Goal: Information Seeking & Learning: Learn about a topic

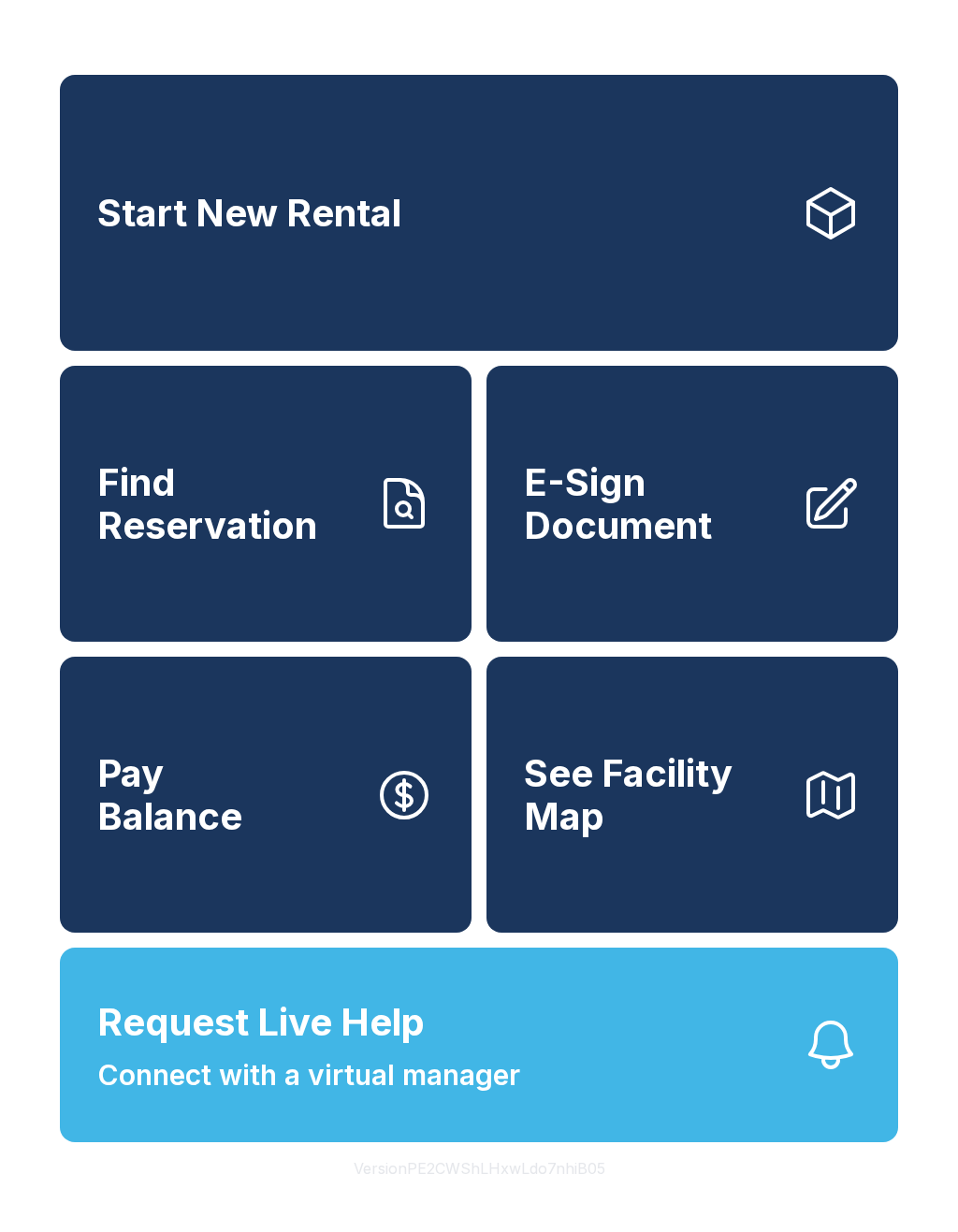
click at [557, 1194] on button "Version PE2CWShLHxwLdo7nhiB05" at bounding box center [479, 1167] width 282 height 53
click at [556, 1194] on button "Version PE2CWShLHxwLdo7nhiB05" at bounding box center [479, 1167] width 282 height 53
click at [552, 1194] on button "Version PE2CWShLHxwLdo7nhiB05" at bounding box center [479, 1167] width 282 height 53
click at [551, 1194] on button "Version PE2CWShLHxwLdo7nhiB05" at bounding box center [479, 1167] width 282 height 53
click at [547, 1194] on button "Version PE2CWShLHxwLdo7nhiB05" at bounding box center [479, 1167] width 282 height 53
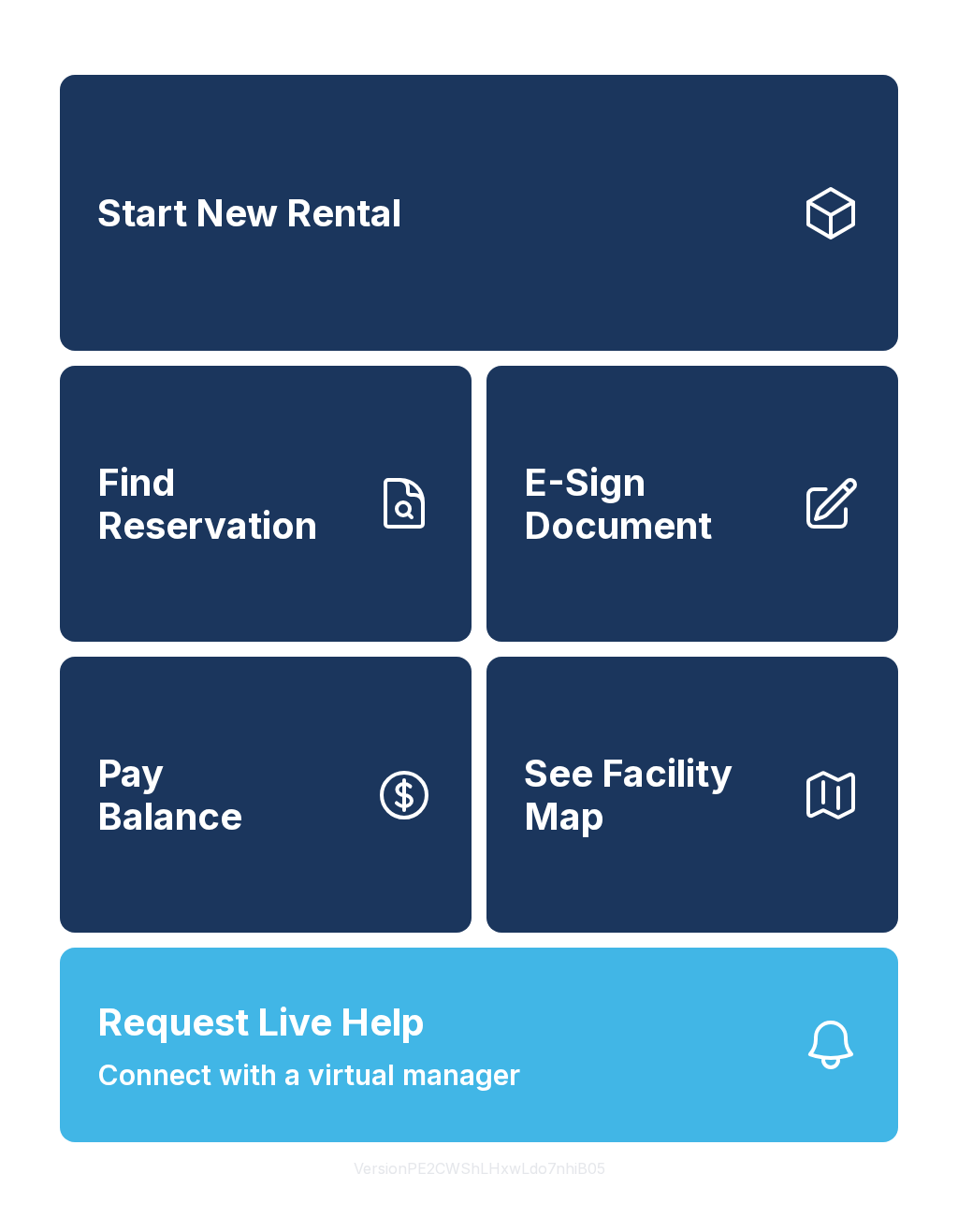
click at [547, 1194] on button "Version PE2CWShLHxwLdo7nhiB05" at bounding box center [479, 1167] width 282 height 53
click at [537, 1194] on button "Version PE2CWShLHxwLdo7nhiB05" at bounding box center [479, 1167] width 282 height 53
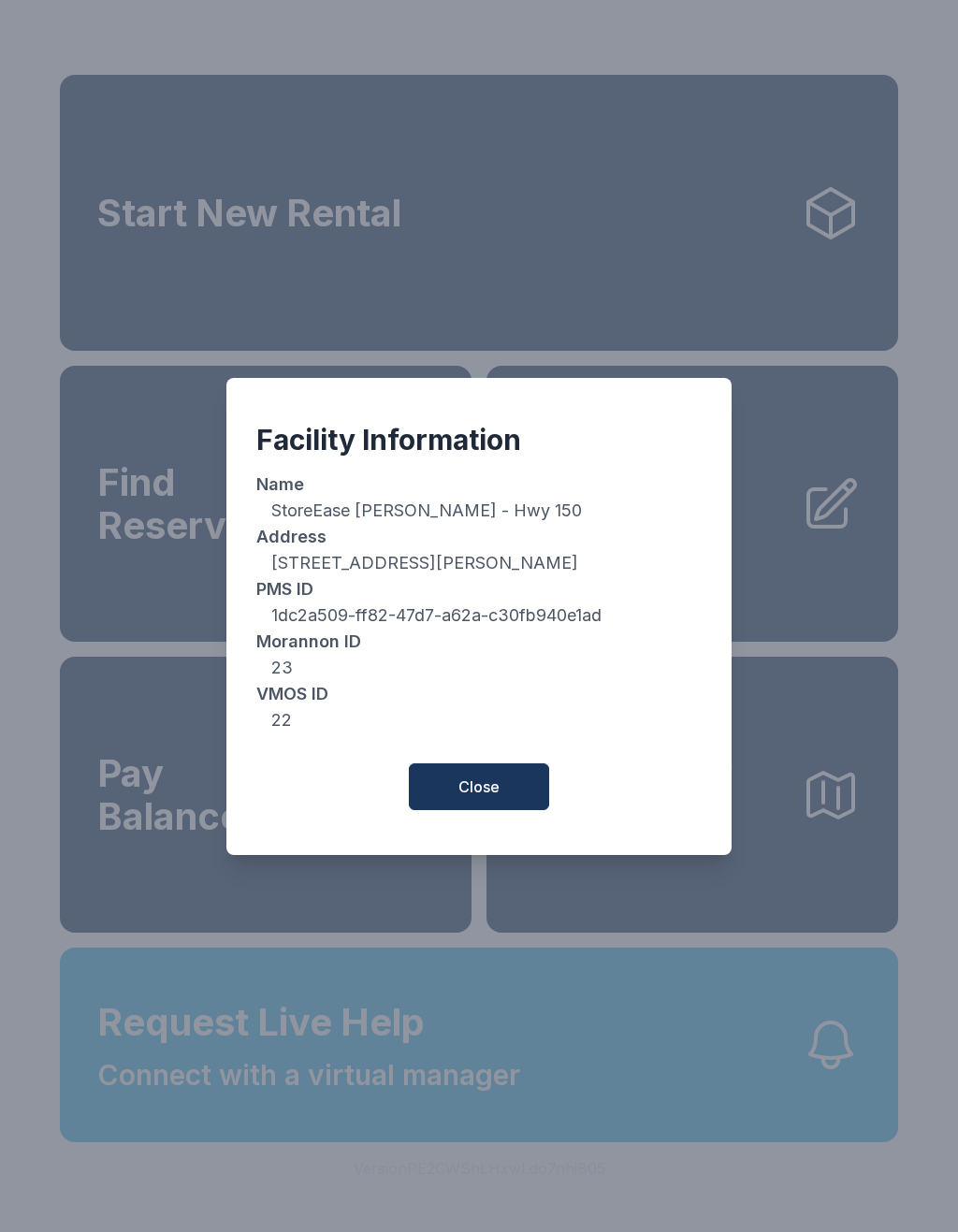
click at [494, 810] on button "Close" at bounding box center [479, 786] width 140 height 47
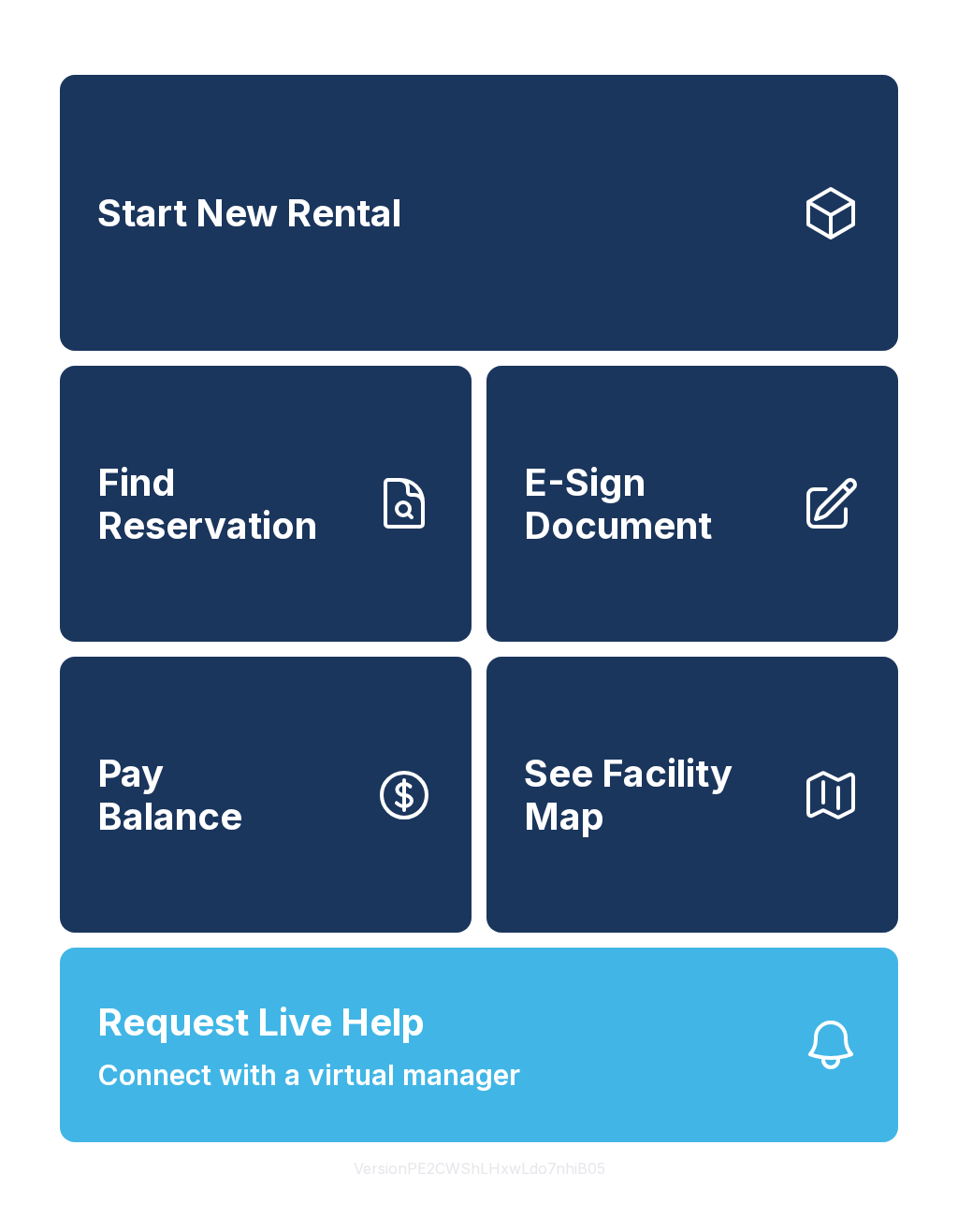
click at [502, 1194] on button "Version PE2CWShLHxwLdo7nhiB05" at bounding box center [479, 1167] width 282 height 53
click at [518, 1194] on button "Version PE2CWShLHxwLdo7nhiB05" at bounding box center [479, 1167] width 282 height 53
click at [517, 1194] on button "Version PE2CWShLHxwLdo7nhiB05" at bounding box center [479, 1167] width 282 height 53
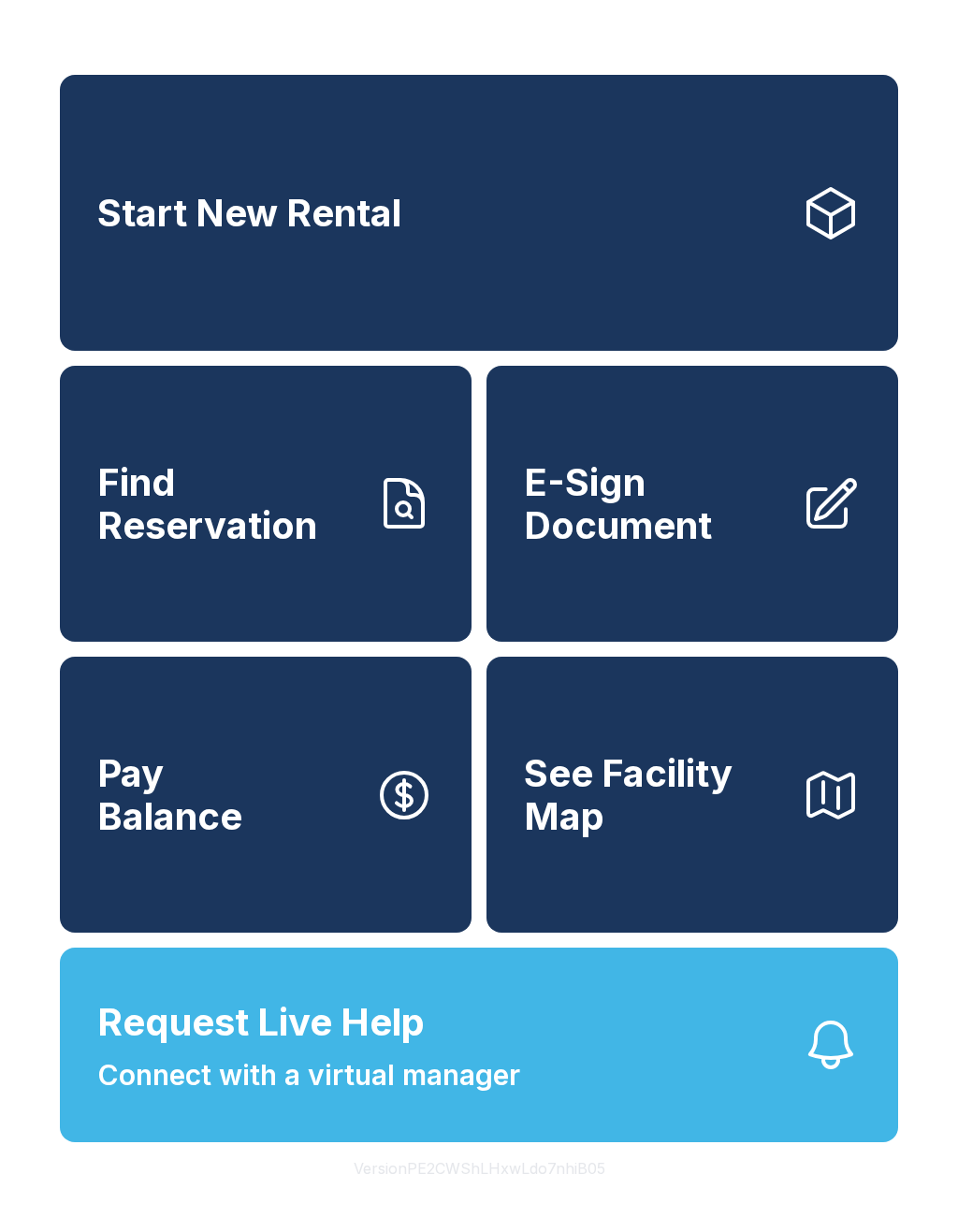
click at [512, 1194] on button "Version PE2CWShLHxwLdo7nhiB05" at bounding box center [479, 1167] width 282 height 53
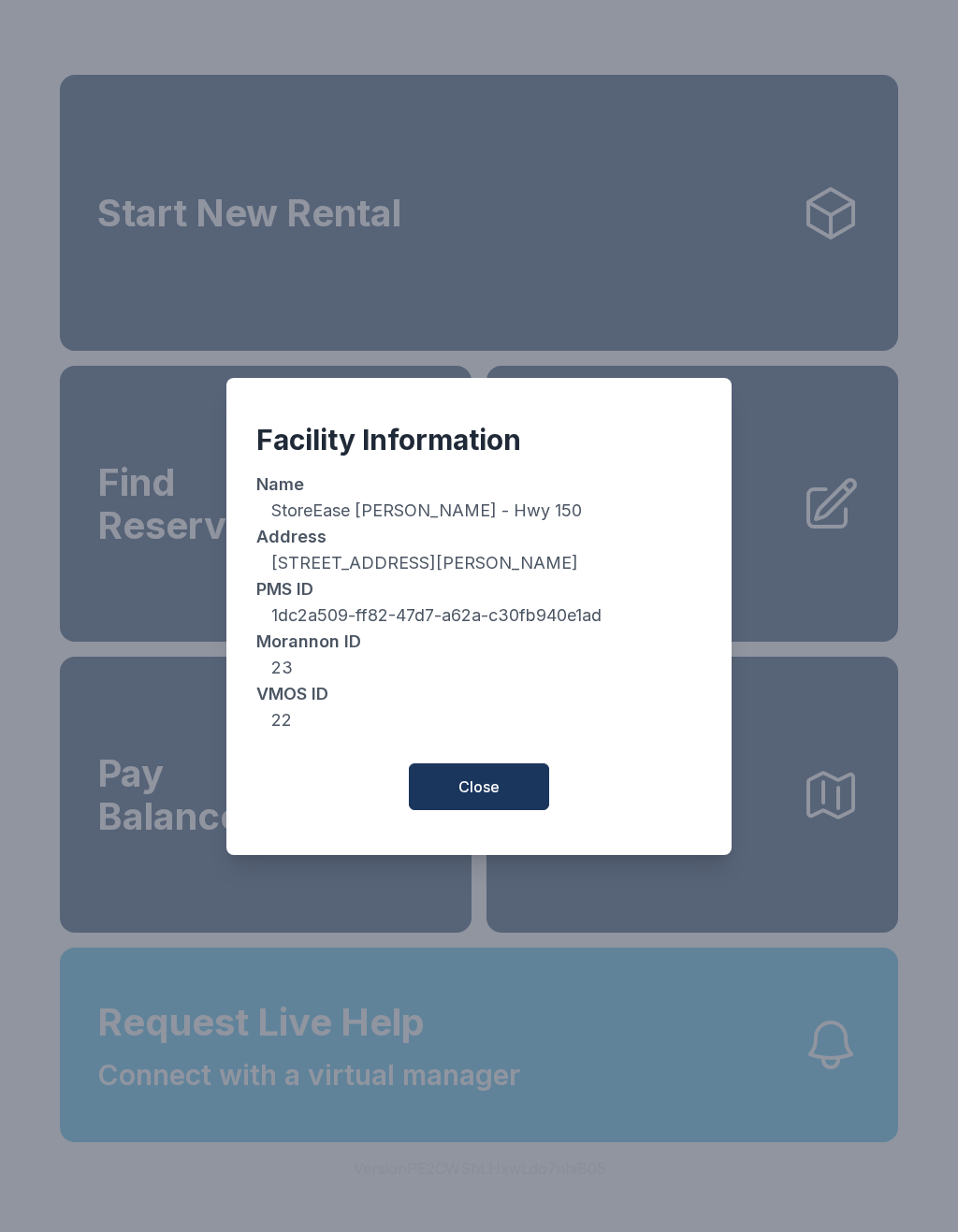
click at [480, 779] on button "Close" at bounding box center [479, 786] width 140 height 47
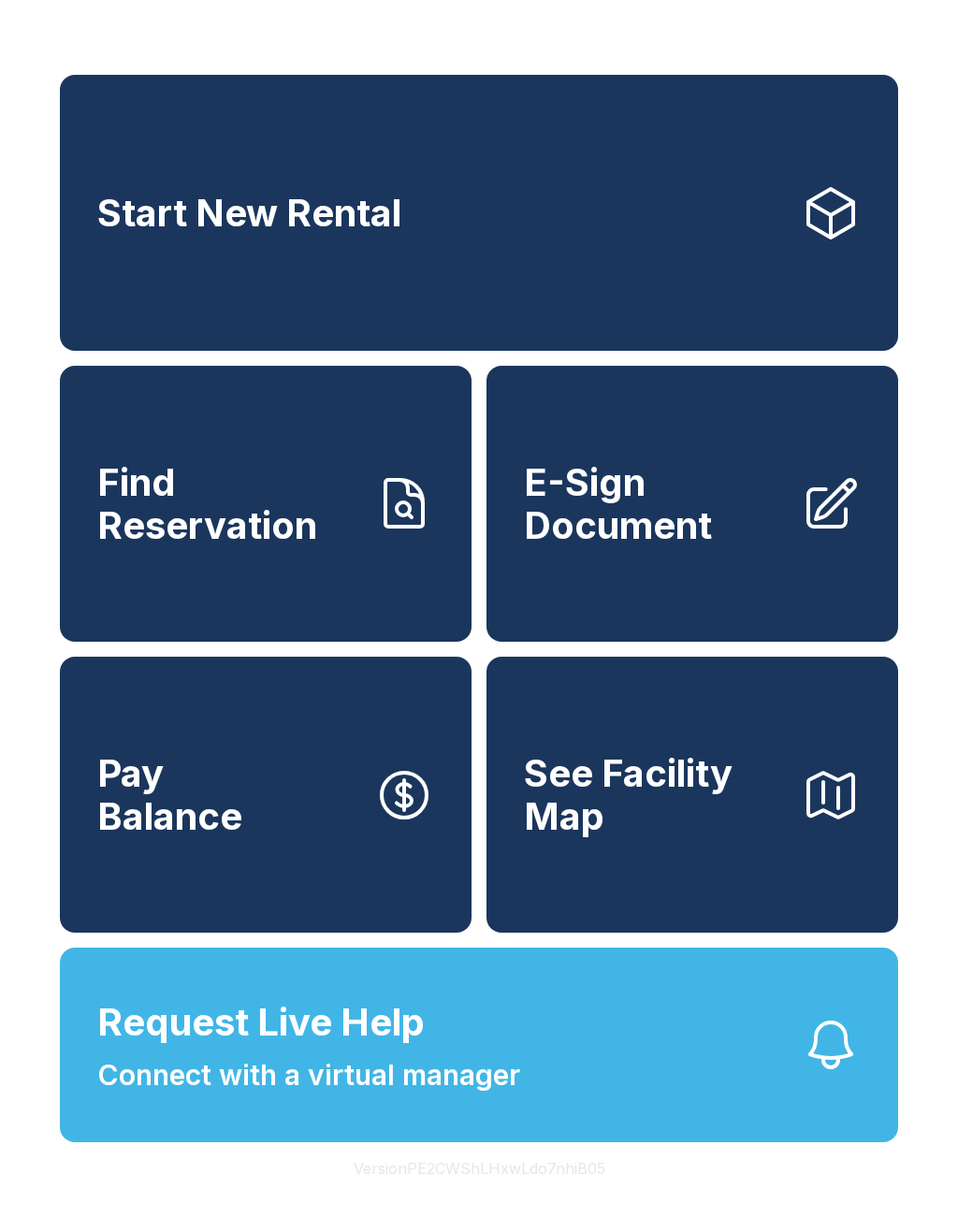
click at [483, 1194] on button "Version PE2CWShLHxwLdo7nhiB05" at bounding box center [479, 1167] width 282 height 53
click at [490, 1231] on div "Start New Rental Find Reservation E-Sign Document Pay Balance See Facility Map …" at bounding box center [479, 616] width 958 height 1232
click at [483, 1194] on button "Version PE2CWShLHxwLdo7nhiB05" at bounding box center [479, 1167] width 282 height 53
click at [482, 1194] on button "Version PE2CWShLHxwLdo7nhiB05" at bounding box center [479, 1167] width 282 height 53
click at [485, 1194] on button "Version PE2CWShLHxwLdo7nhiB05" at bounding box center [479, 1167] width 282 height 53
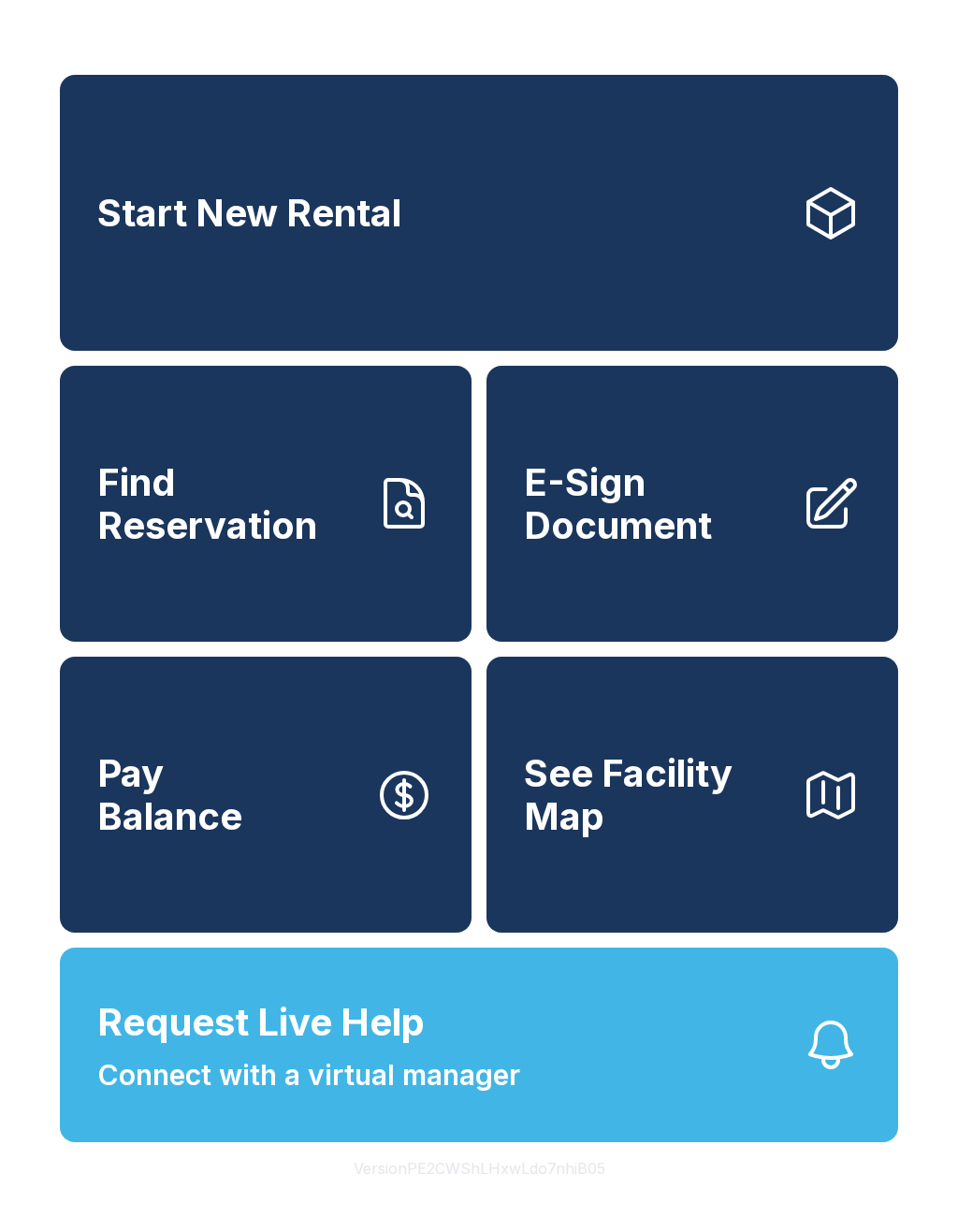
click at [485, 1194] on button "Version PE2CWShLHxwLdo7nhiB05" at bounding box center [479, 1167] width 282 height 53
click at [482, 1194] on button "Version PE2CWShLHxwLdo7nhiB05" at bounding box center [479, 1167] width 282 height 53
click at [481, 1194] on button "Version PE2CWShLHxwLdo7nhiB05" at bounding box center [479, 1167] width 282 height 53
click at [477, 1210] on div "Facility Information Name StoreEase Hoover - Hwy 150 Address 2175 Highway 150, …" at bounding box center [479, 616] width 958 height 1232
click at [477, 1194] on button "Version PE2CWShLHxwLdo7nhiB05" at bounding box center [479, 1167] width 282 height 53
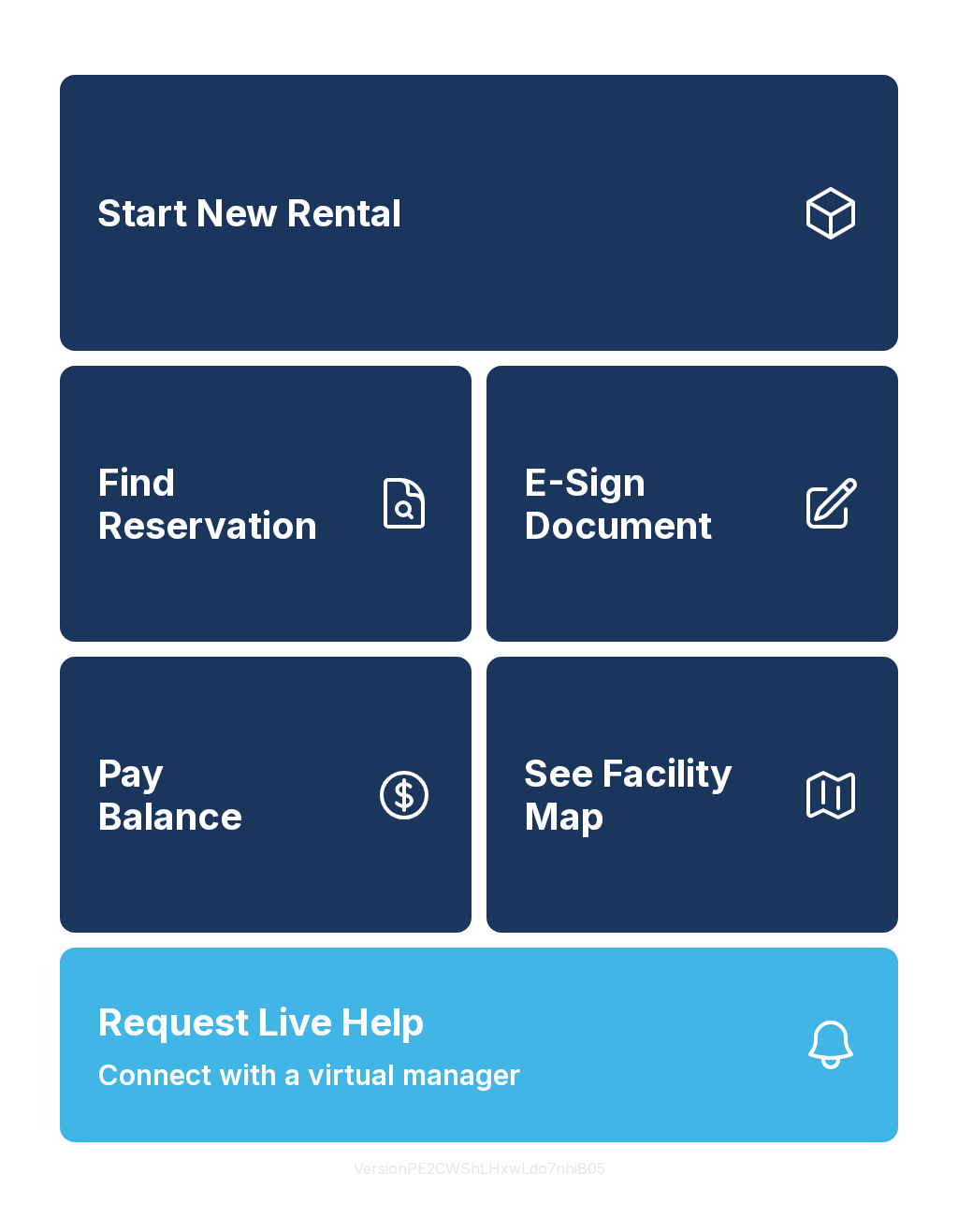
click at [477, 1194] on button "Version PE2CWShLHxwLdo7nhiB05" at bounding box center [479, 1167] width 282 height 53
click at [479, 1194] on button "Version PE2CWShLHxwLdo7nhiB05" at bounding box center [479, 1167] width 282 height 53
click at [480, 1194] on button "Version PE2CWShLHxwLdo7nhiB05" at bounding box center [479, 1167] width 282 height 53
click at [471, 1194] on button "Version PE2CWShLHxwLdo7nhiB05" at bounding box center [479, 1167] width 282 height 53
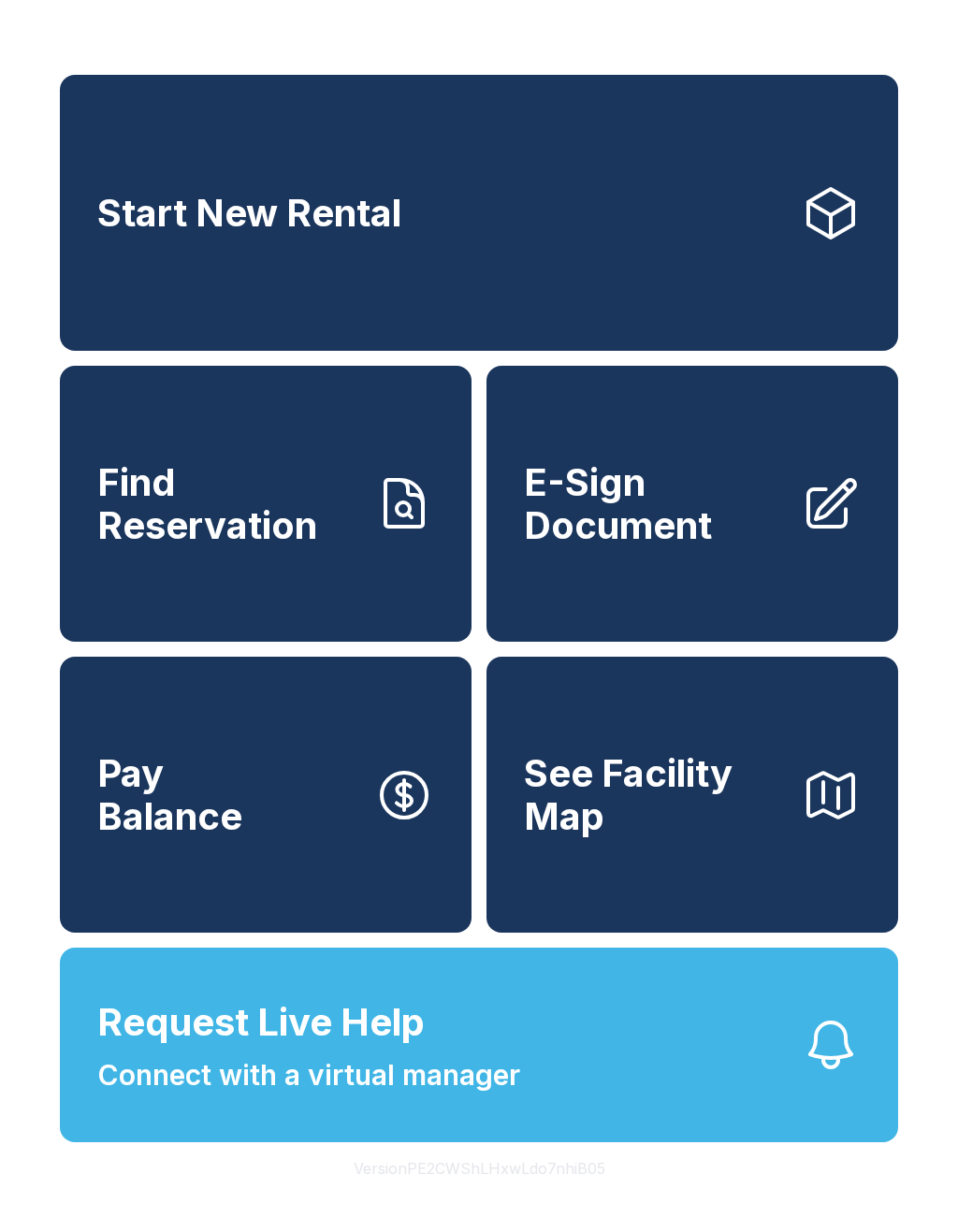
click at [470, 1194] on button "Version PE2CWShLHxwLdo7nhiB05" at bounding box center [479, 1167] width 282 height 53
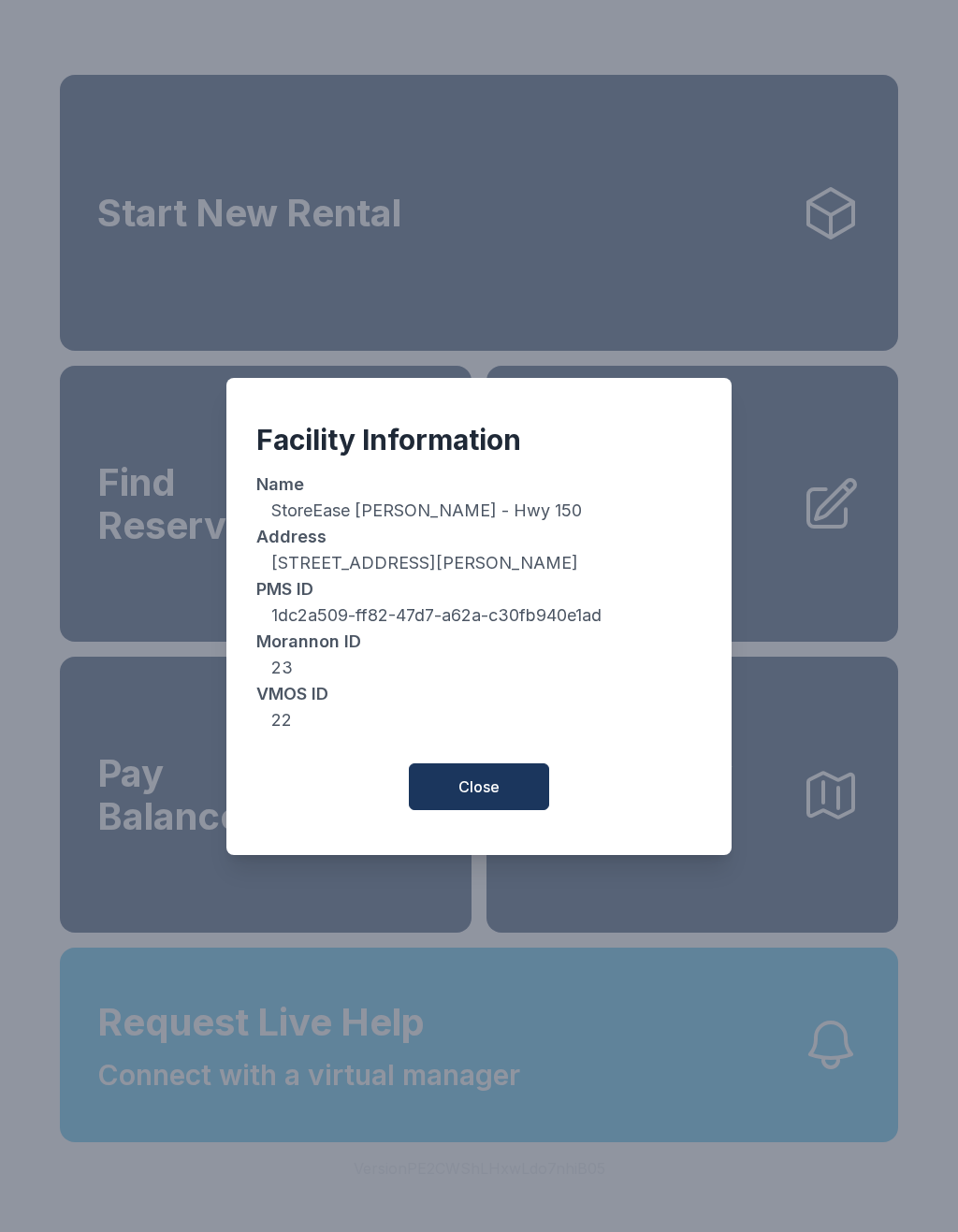
click at [475, 1207] on div "Facility Information Name StoreEase Hoover - Hwy 150 Address 2175 Highway 150, …" at bounding box center [479, 616] width 958 height 1232
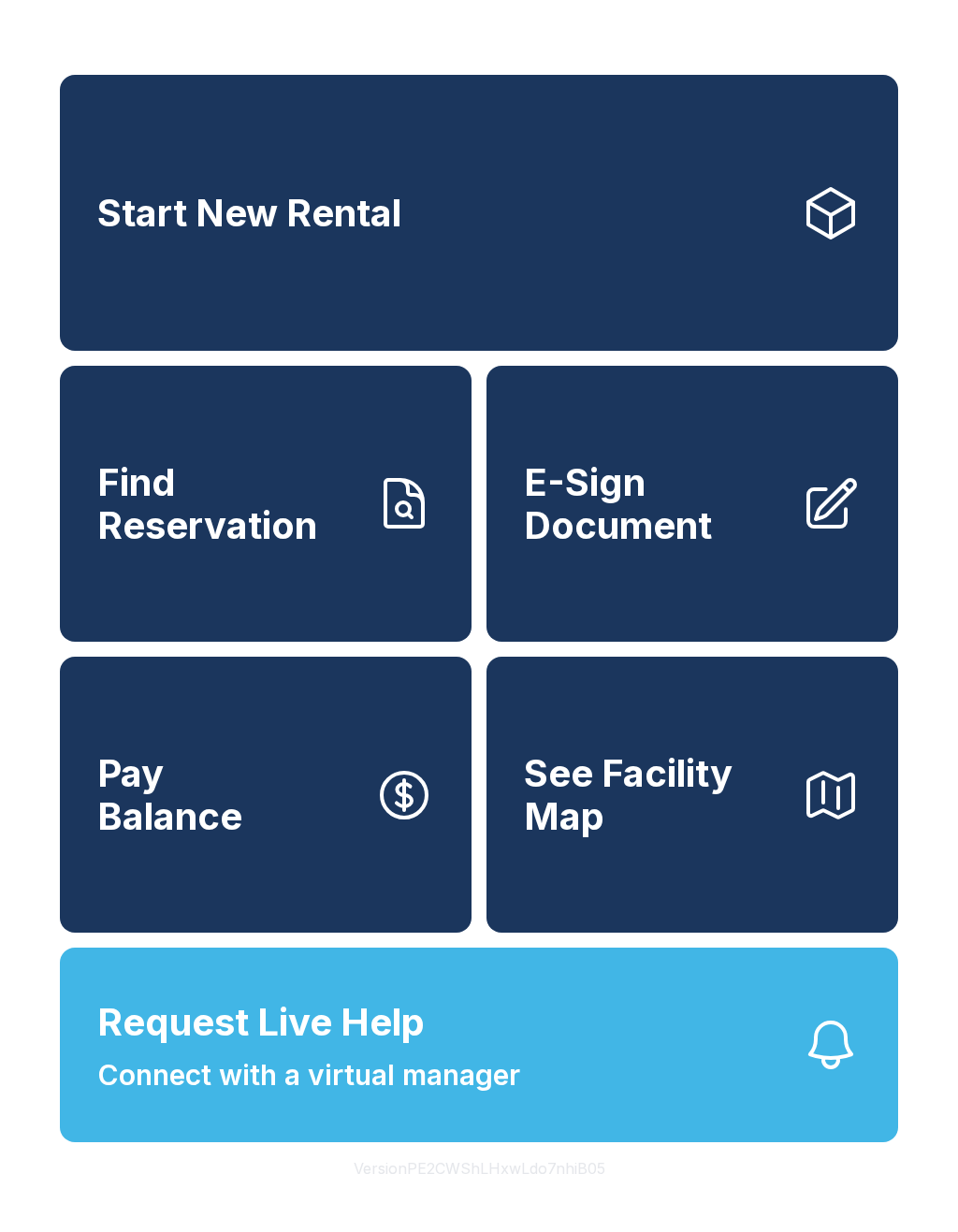
click at [479, 1194] on button "Version PE2CWShLHxwLdo7nhiB05" at bounding box center [479, 1167] width 282 height 53
click at [478, 1194] on button "Version PE2CWShLHxwLdo7nhiB05" at bounding box center [479, 1167] width 282 height 53
click at [477, 1194] on button "Version PE2CWShLHxwLdo7nhiB05" at bounding box center [479, 1167] width 282 height 53
click at [476, 1194] on button "Version PE2CWShLHxwLdo7nhiB05" at bounding box center [479, 1167] width 282 height 53
click at [477, 1194] on button "Version PE2CWShLHxwLdo7nhiB05" at bounding box center [479, 1167] width 282 height 53
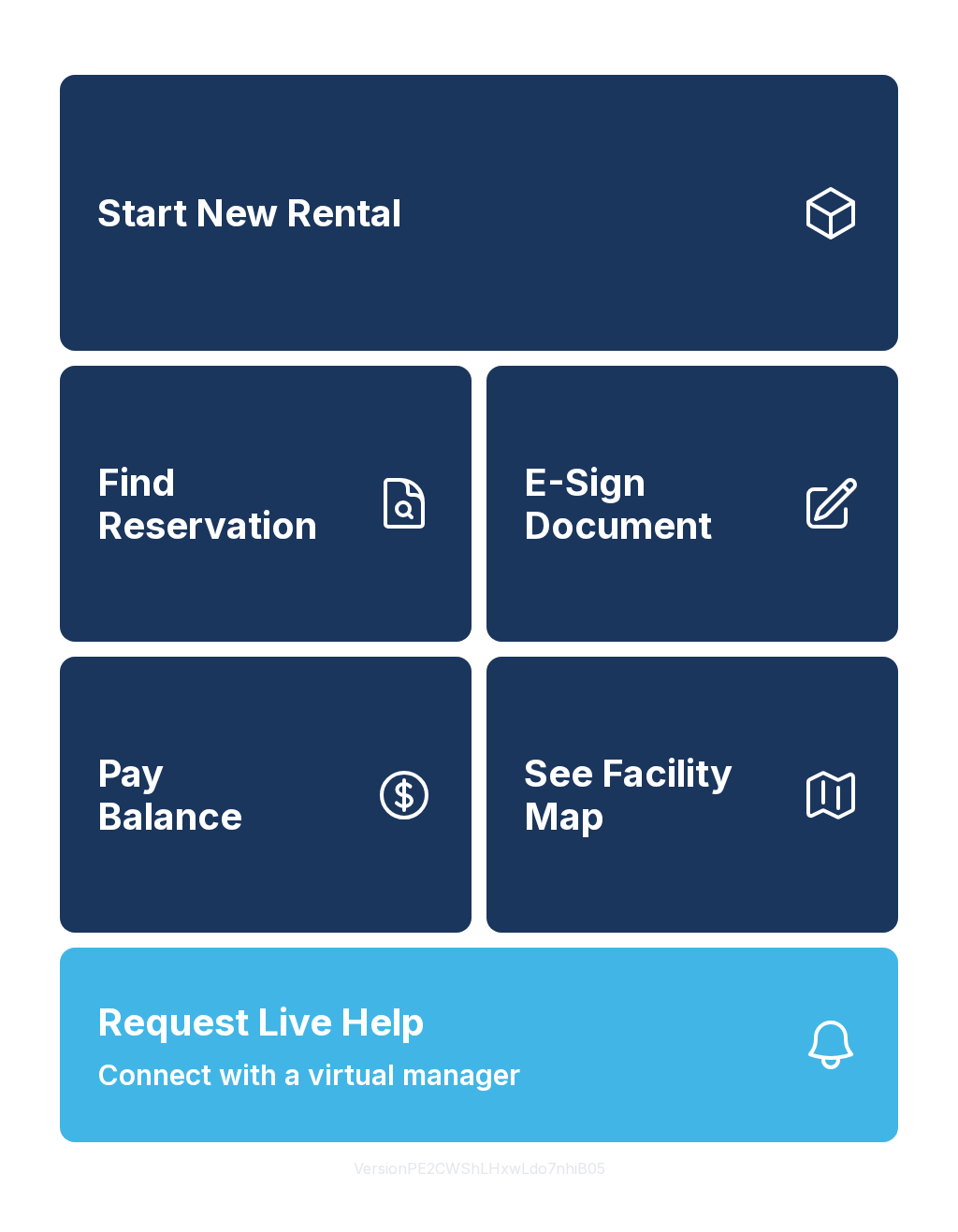
click at [475, 1194] on button "Version PE2CWShLHxwLdo7nhiB05" at bounding box center [479, 1167] width 282 height 53
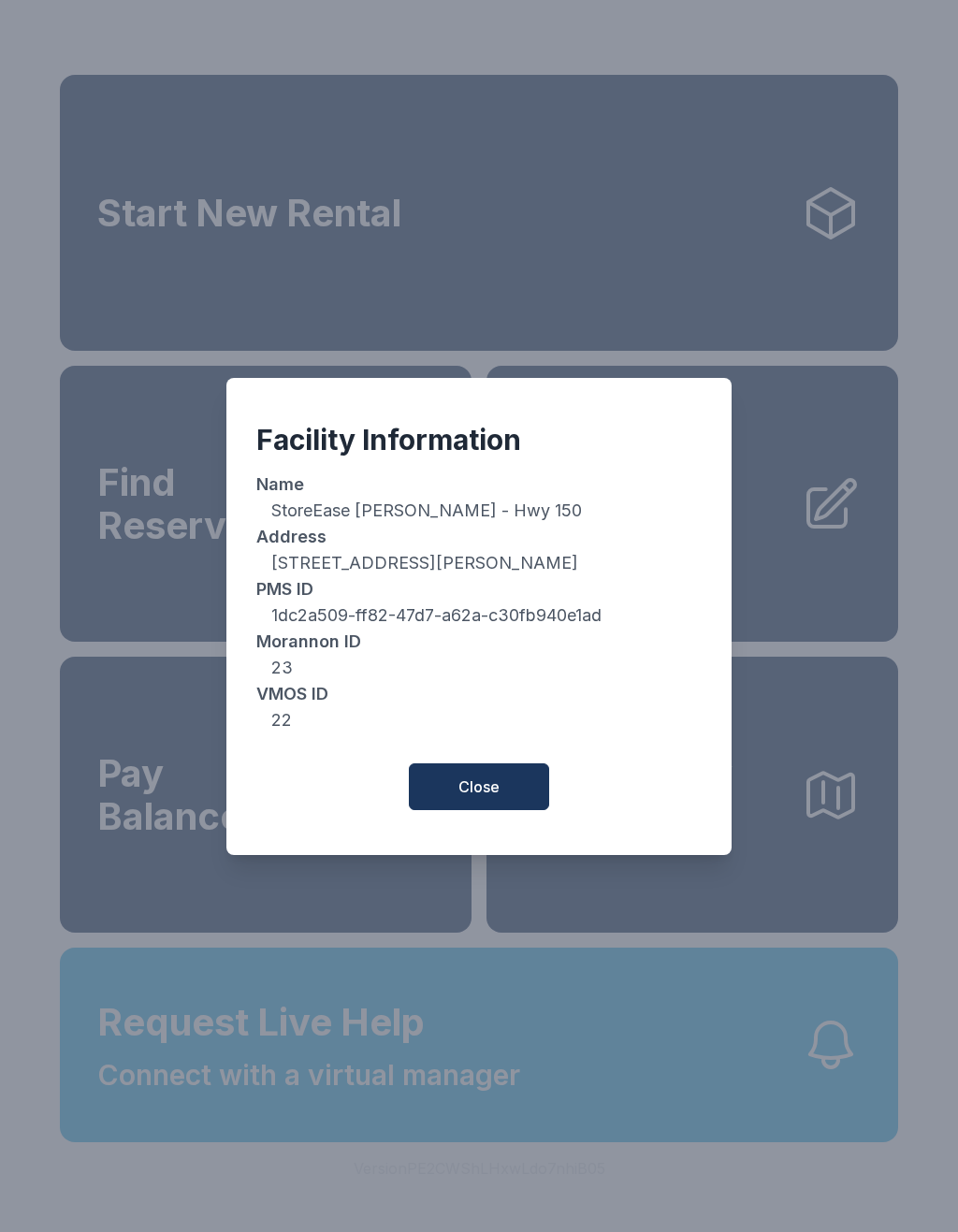
click at [477, 1203] on div "Facility Information Name StoreEase Hoover - Hwy 150 Address 2175 Highway 150, …" at bounding box center [479, 616] width 958 height 1232
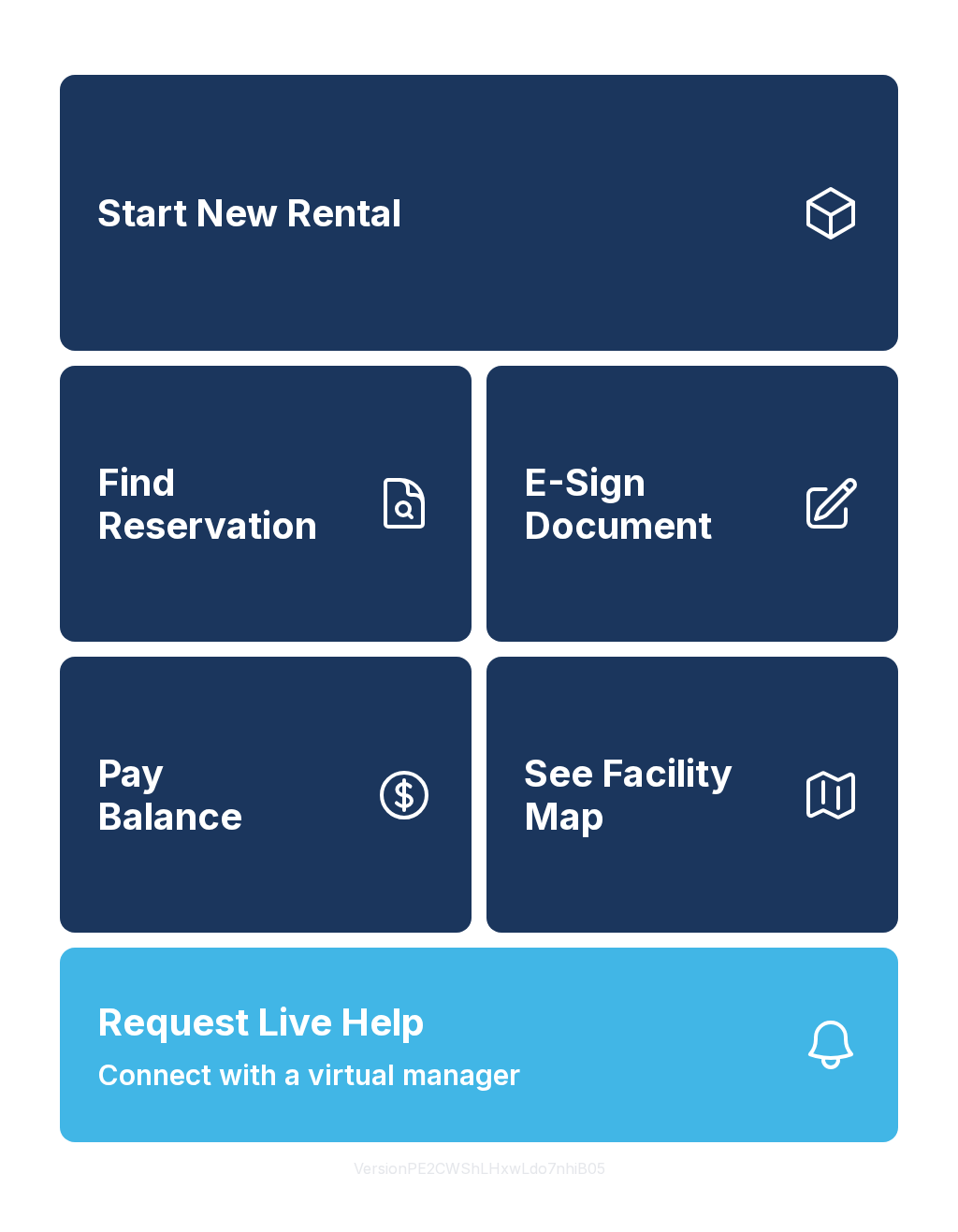
click at [477, 1194] on button "Version PE2CWShLHxwLdo7nhiB05" at bounding box center [479, 1167] width 282 height 53
click at [476, 1194] on button "Version PE2CWShLHxwLdo7nhiB05" at bounding box center [479, 1167] width 282 height 53
click at [477, 1194] on button "Version PE2CWShLHxwLdo7nhiB05" at bounding box center [479, 1167] width 282 height 53
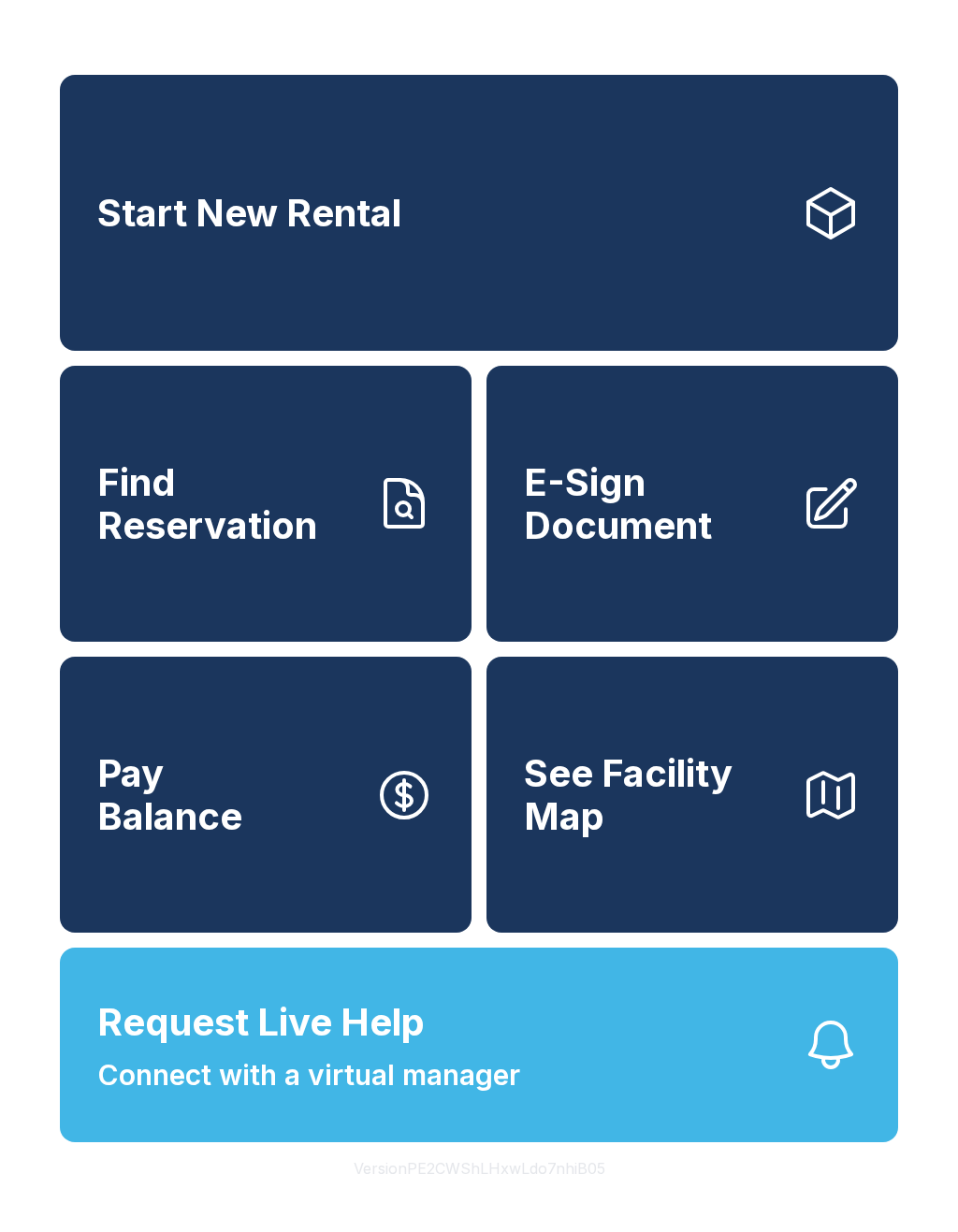
click at [477, 1194] on button "Version PE2CWShLHxwLdo7nhiB05" at bounding box center [479, 1167] width 282 height 53
click at [530, 1194] on button "Version PE2CWShLHxwLdo7nhiB05" at bounding box center [479, 1167] width 282 height 53
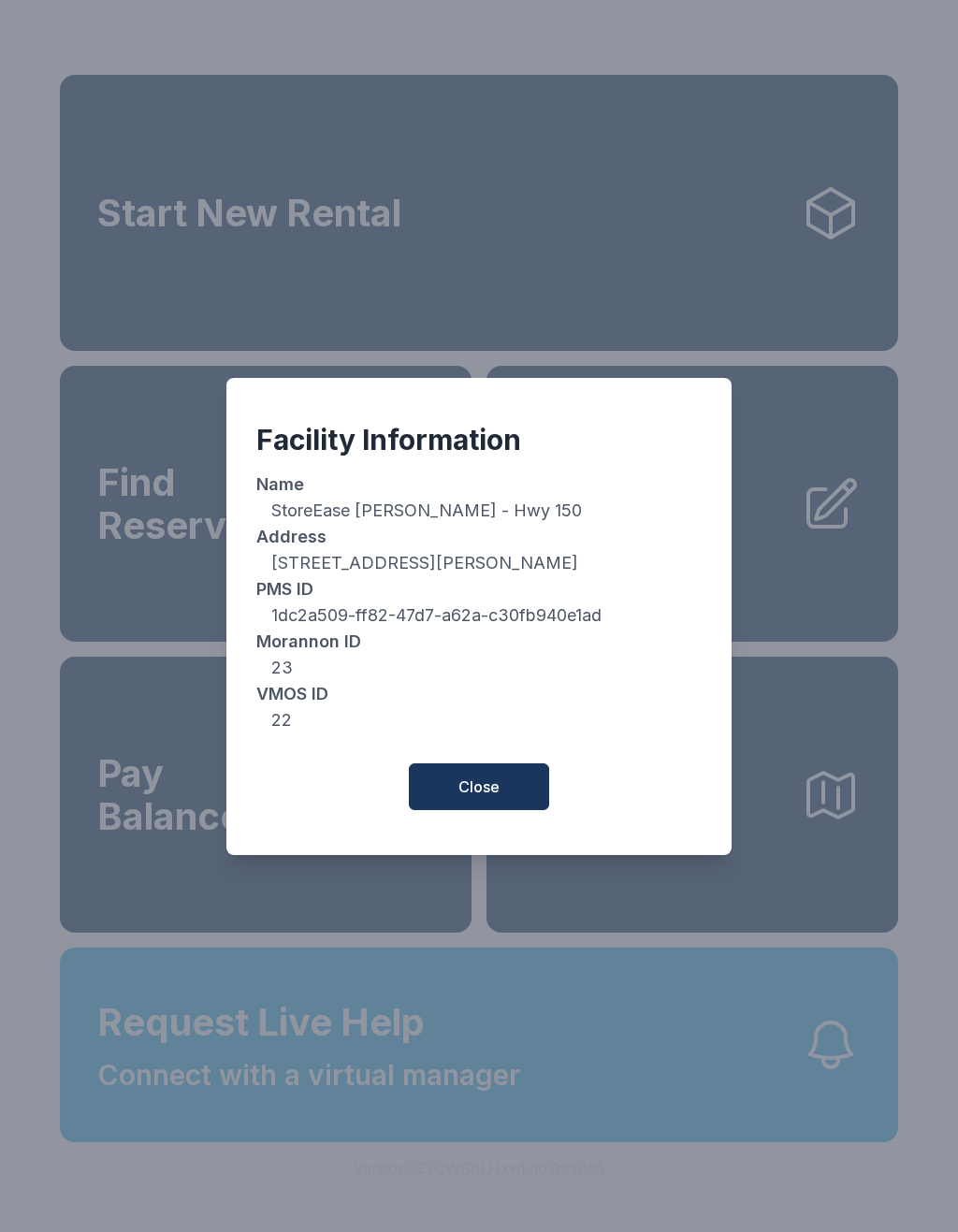
click at [530, 1213] on div "Facility Information Name StoreEase Hoover - Hwy 150 Address 2175 Highway 150, …" at bounding box center [479, 616] width 958 height 1232
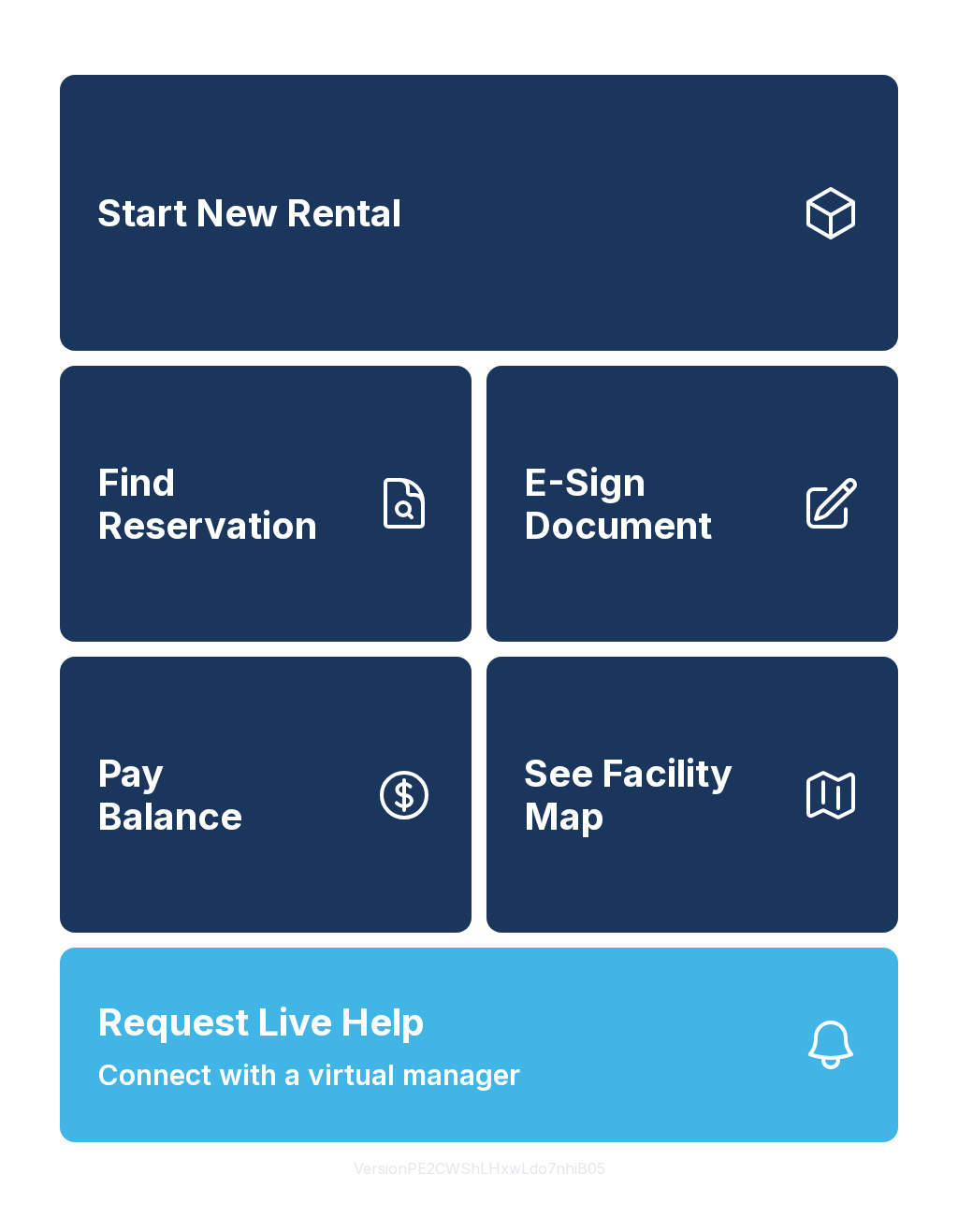
click at [517, 1194] on button "Version PE2CWShLHxwLdo7nhiB05" at bounding box center [479, 1167] width 282 height 53
click at [512, 1194] on button "Version PE2CWShLHxwLdo7nhiB05" at bounding box center [479, 1167] width 282 height 53
click at [502, 1194] on button "Version PE2CWShLHxwLdo7nhiB05" at bounding box center [479, 1167] width 282 height 53
click at [501, 1194] on button "Version PE2CWShLHxwLdo7nhiB05" at bounding box center [479, 1167] width 282 height 53
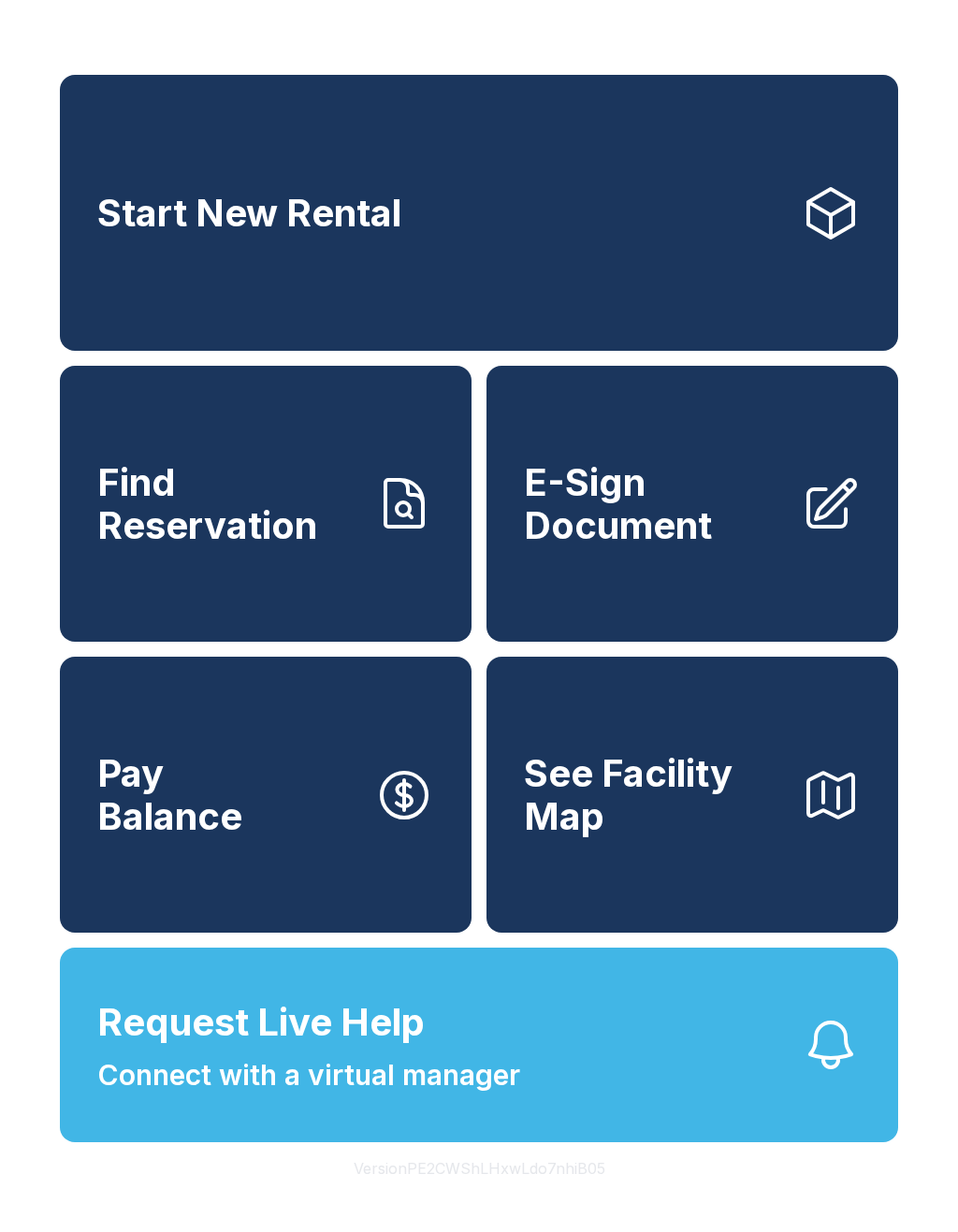
click at [496, 1194] on button "Version PE2CWShLHxwLdo7nhiB05" at bounding box center [479, 1167] width 282 height 53
click at [495, 1194] on button "Version PE2CWShLHxwLdo7nhiB05" at bounding box center [479, 1167] width 282 height 53
click at [492, 1194] on button "Version PE2CWShLHxwLdo7nhiB05" at bounding box center [479, 1167] width 282 height 53
click at [488, 1194] on button "Version PE2CWShLHxwLdo7nhiB05" at bounding box center [479, 1167] width 282 height 53
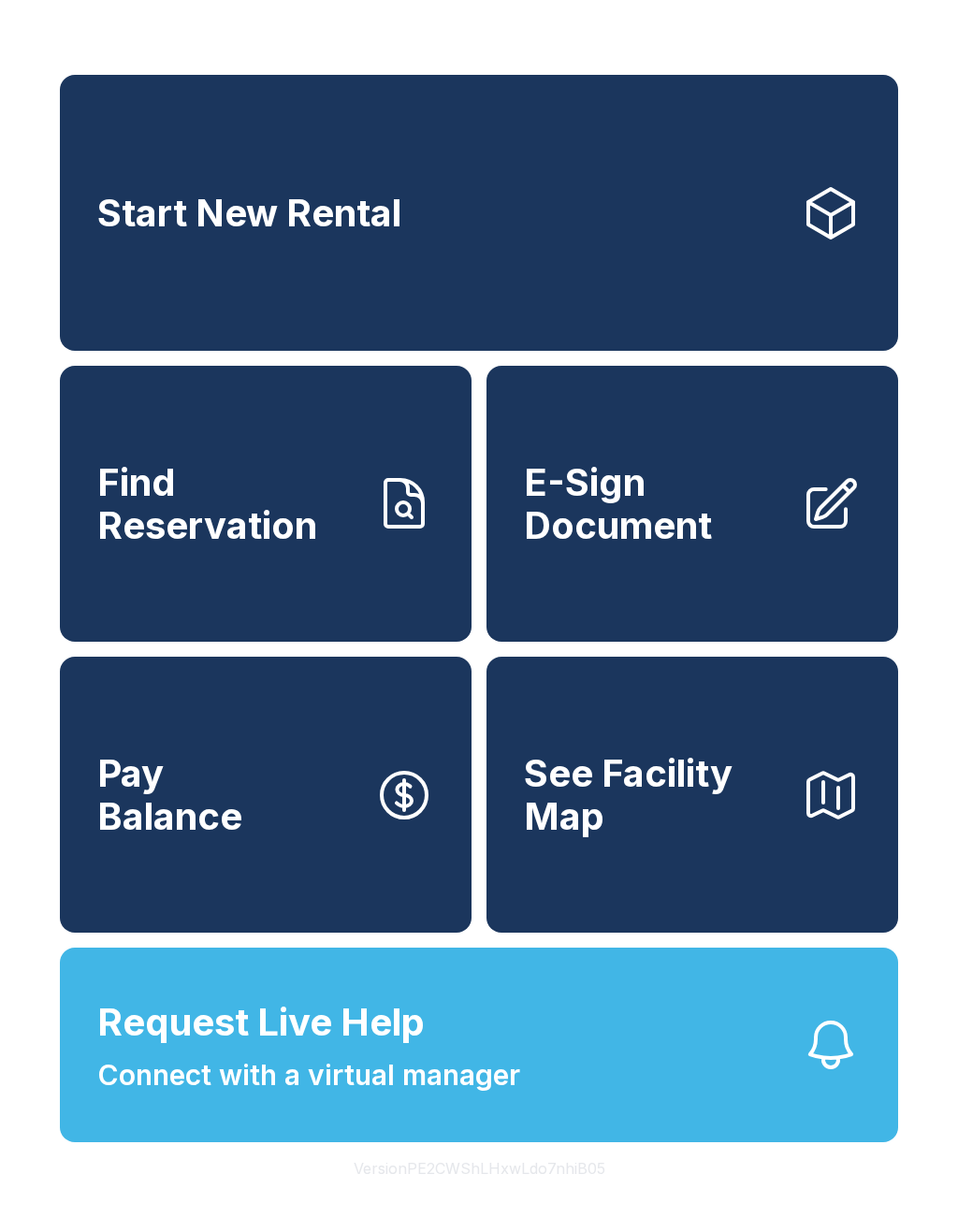
click at [487, 1194] on button "Version PE2CWShLHxwLdo7nhiB05" at bounding box center [479, 1167] width 282 height 53
click at [482, 1194] on button "Version PE2CWShLHxwLdo7nhiB05" at bounding box center [479, 1167] width 282 height 53
click at [481, 1194] on button "Version PE2CWShLHxwLdo7nhiB05" at bounding box center [479, 1167] width 282 height 53
click at [479, 1194] on button "Version PE2CWShLHxwLdo7nhiB05" at bounding box center [479, 1167] width 282 height 53
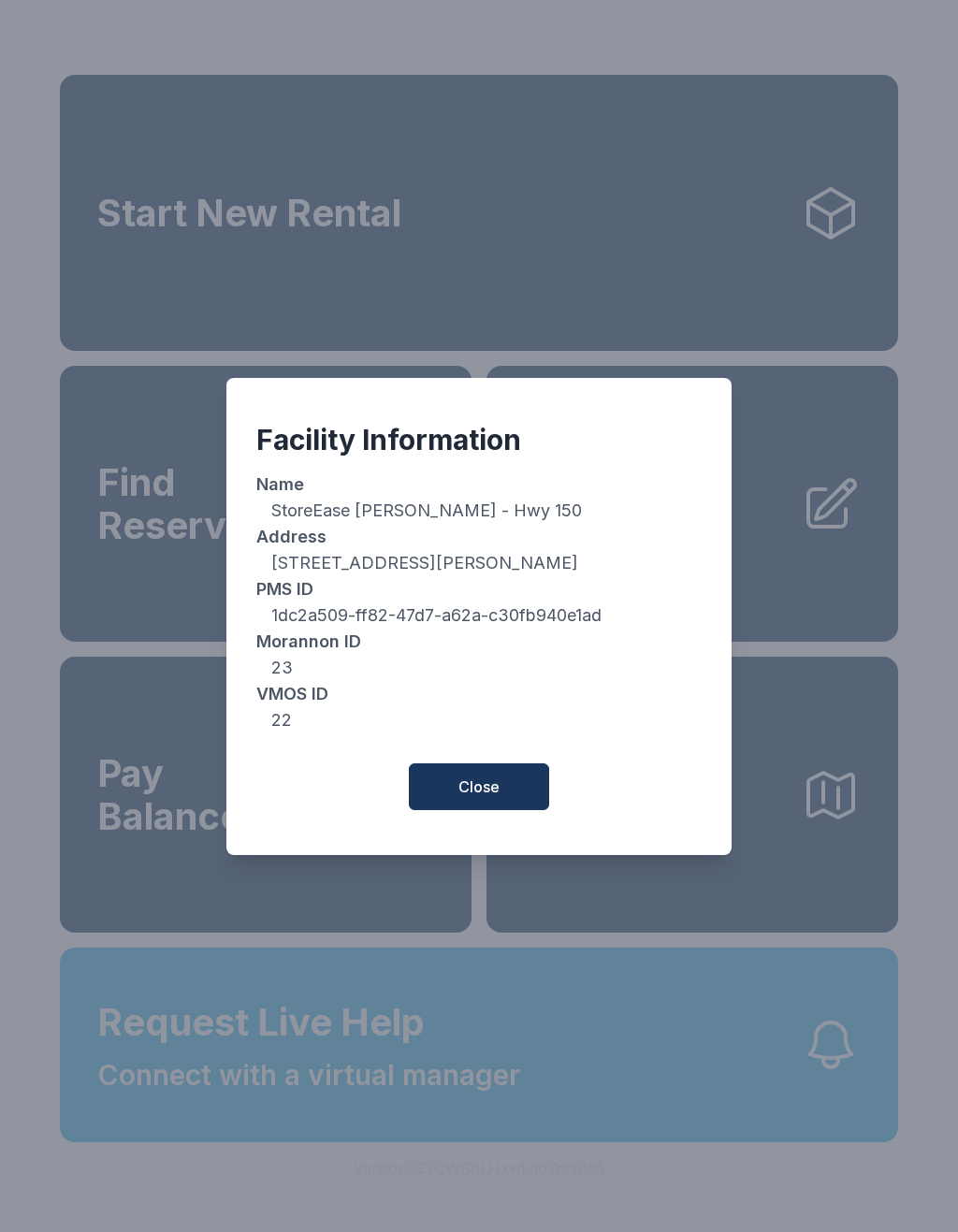
click at [490, 791] on span "Close" at bounding box center [479, 786] width 41 height 23
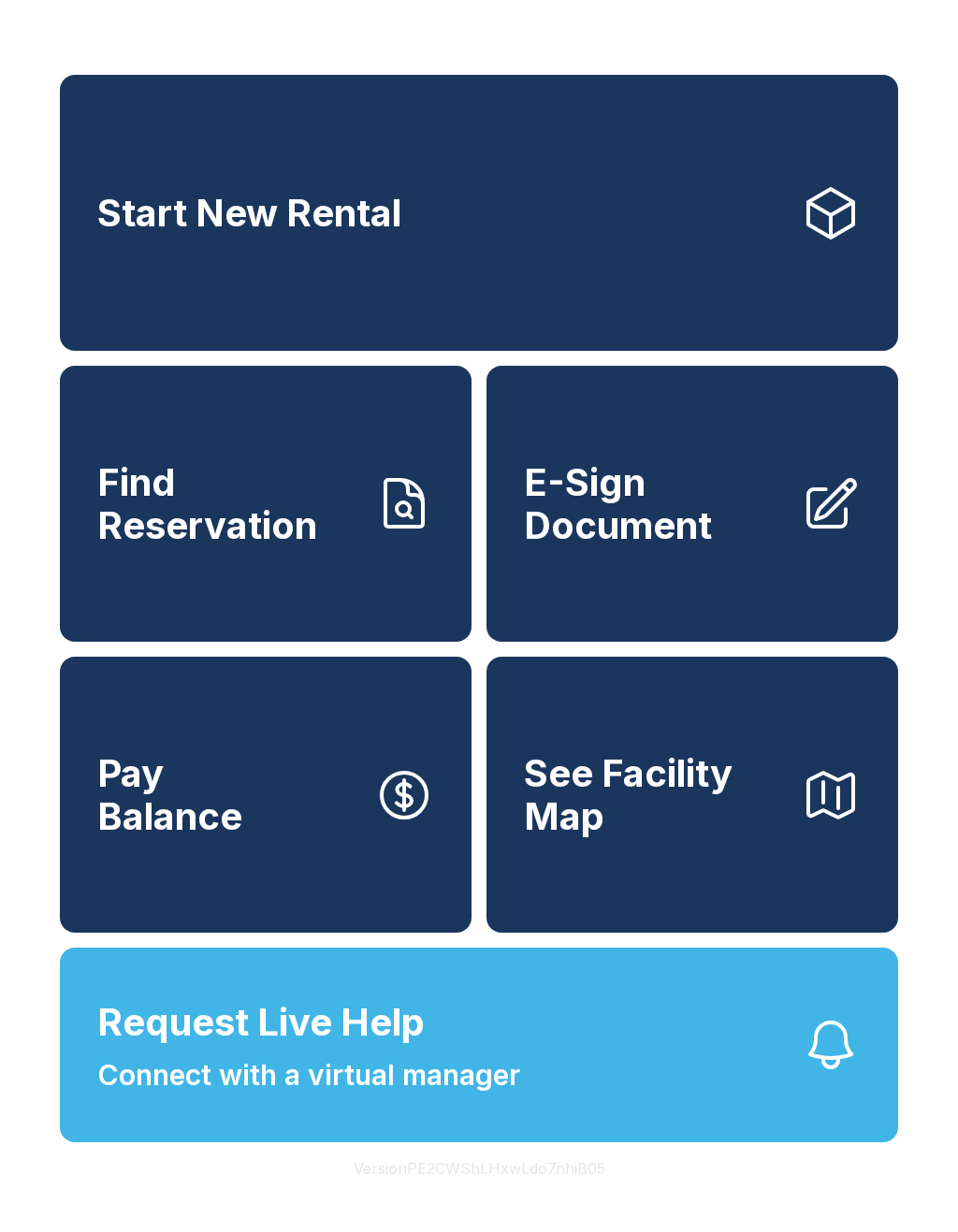
click at [565, 1194] on button "Version PE2CWShLHxwLdo7nhiB05" at bounding box center [479, 1167] width 282 height 53
click at [560, 1194] on button "Version PE2CWShLHxwLdo7nhiB05" at bounding box center [479, 1167] width 282 height 53
click at [557, 1194] on button "Version PE2CWShLHxwLdo7nhiB05" at bounding box center [479, 1167] width 282 height 53
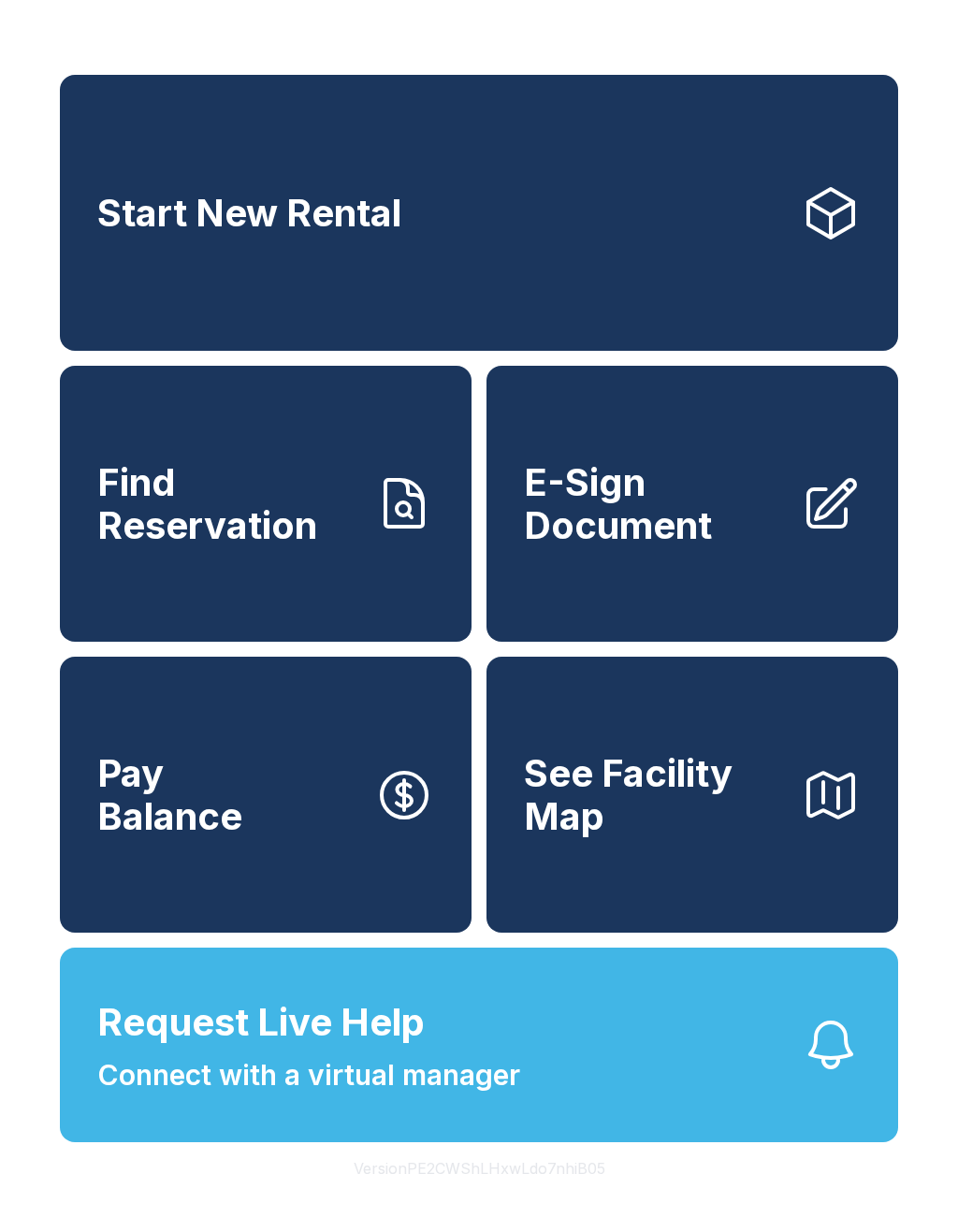
click at [556, 1194] on button "Version PE2CWShLHxwLdo7nhiB05" at bounding box center [479, 1167] width 282 height 53
click at [551, 1194] on button "Version PE2CWShLHxwLdo7nhiB05" at bounding box center [479, 1167] width 282 height 53
click at [550, 1218] on div "Facility Information Name StoreEase [GEOGRAPHIC_DATA] - Industrial Pkwy Address…" at bounding box center [479, 616] width 958 height 1232
click at [543, 1194] on button "Version PE2CWShLHxwLdo7nhiB05" at bounding box center [479, 1167] width 282 height 53
click at [542, 1194] on button "Version PE2CWShLHxwLdo7nhiB05" at bounding box center [479, 1167] width 282 height 53
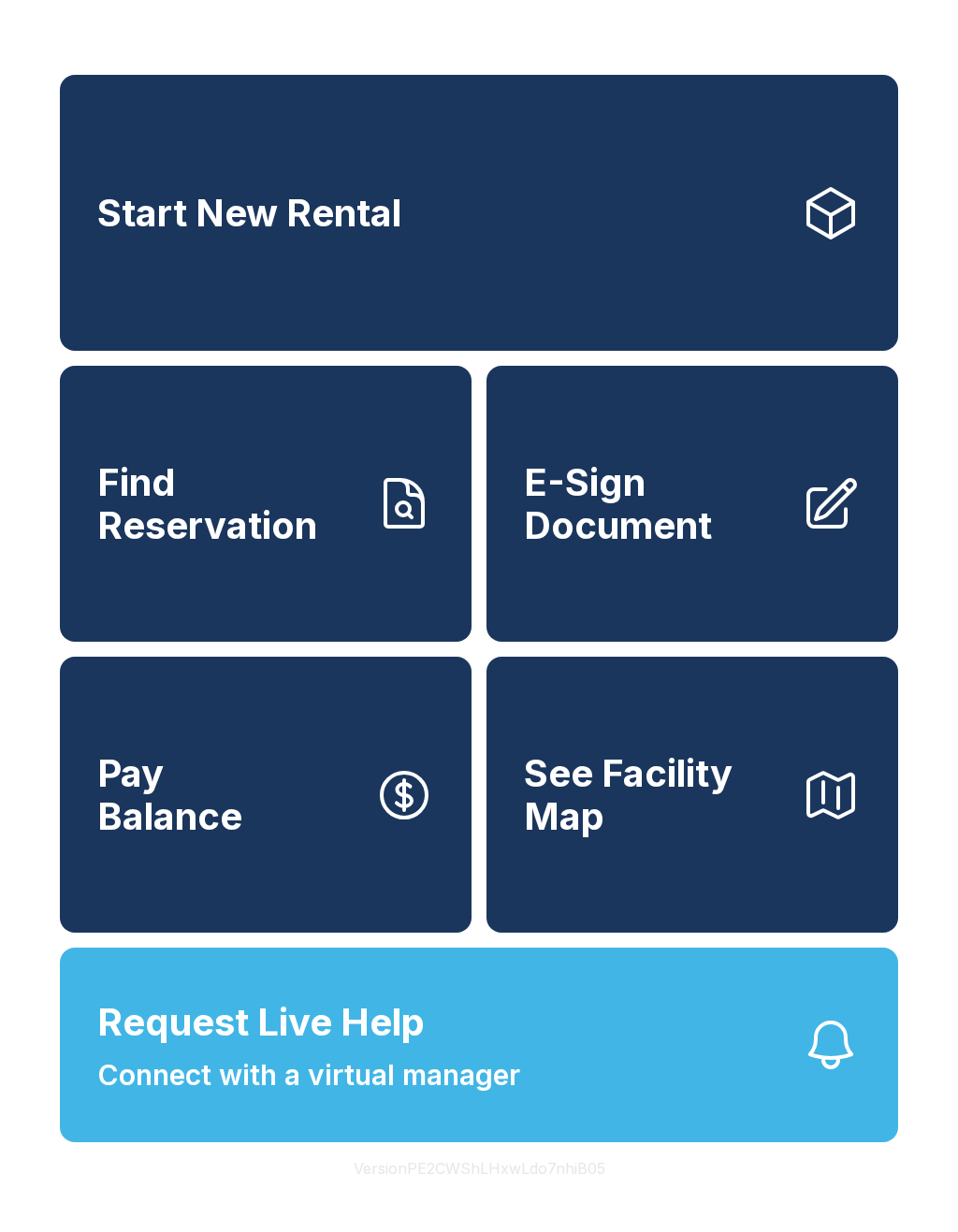
click at [543, 1194] on button "Version PE2CWShLHxwLdo7nhiB05" at bounding box center [479, 1167] width 282 height 53
click at [541, 1194] on button "Version PE2CWShLHxwLdo7nhiB05" at bounding box center [479, 1167] width 282 height 53
click at [539, 1194] on button "Version PE2CWShLHxwLdo7nhiB05" at bounding box center [479, 1167] width 282 height 53
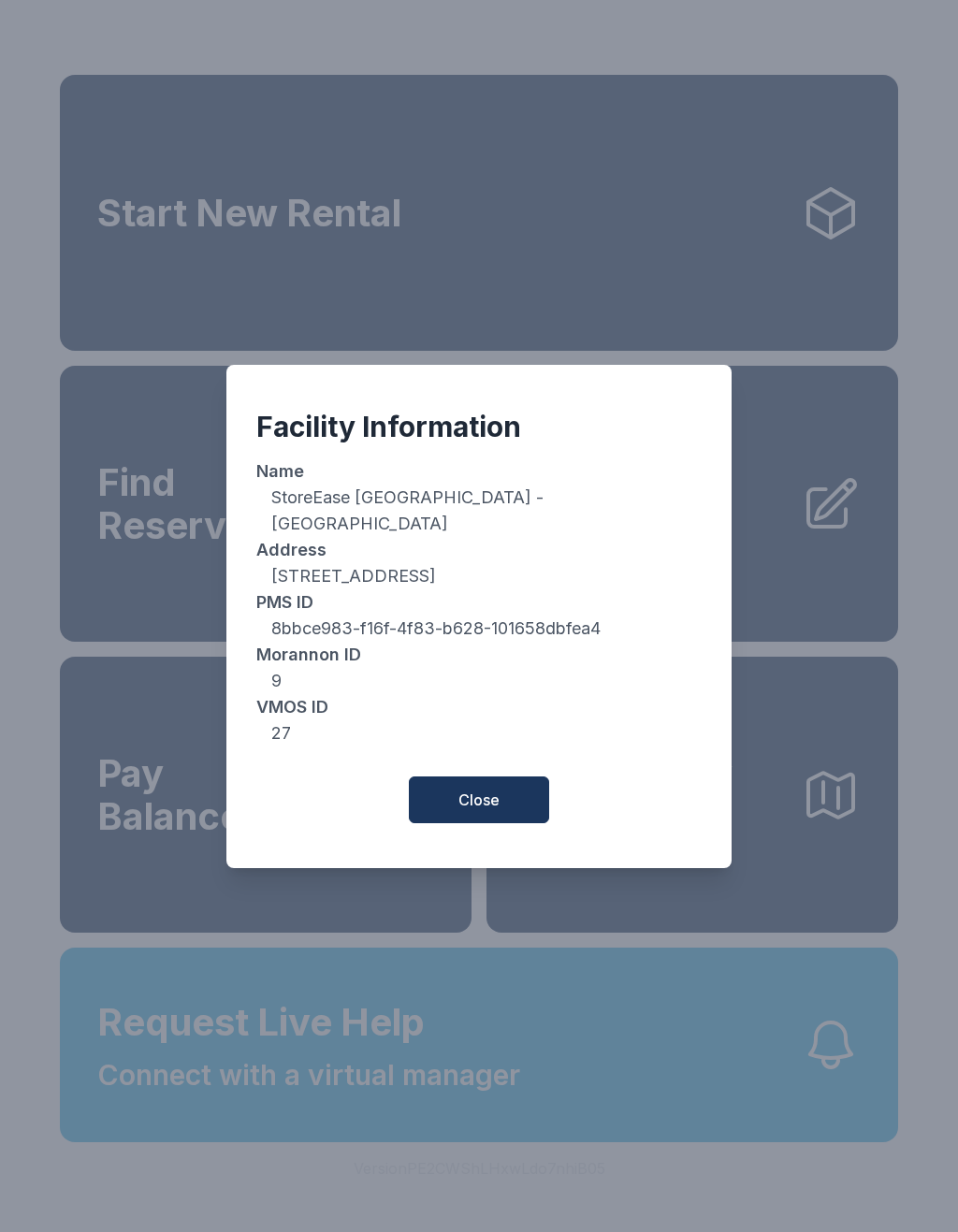
click at [485, 834] on div "Facility Information Name StoreEase [GEOGRAPHIC_DATA] - Industrial Pkwy Address…" at bounding box center [479, 616] width 505 height 503
click at [505, 802] on button "Close" at bounding box center [479, 799] width 140 height 47
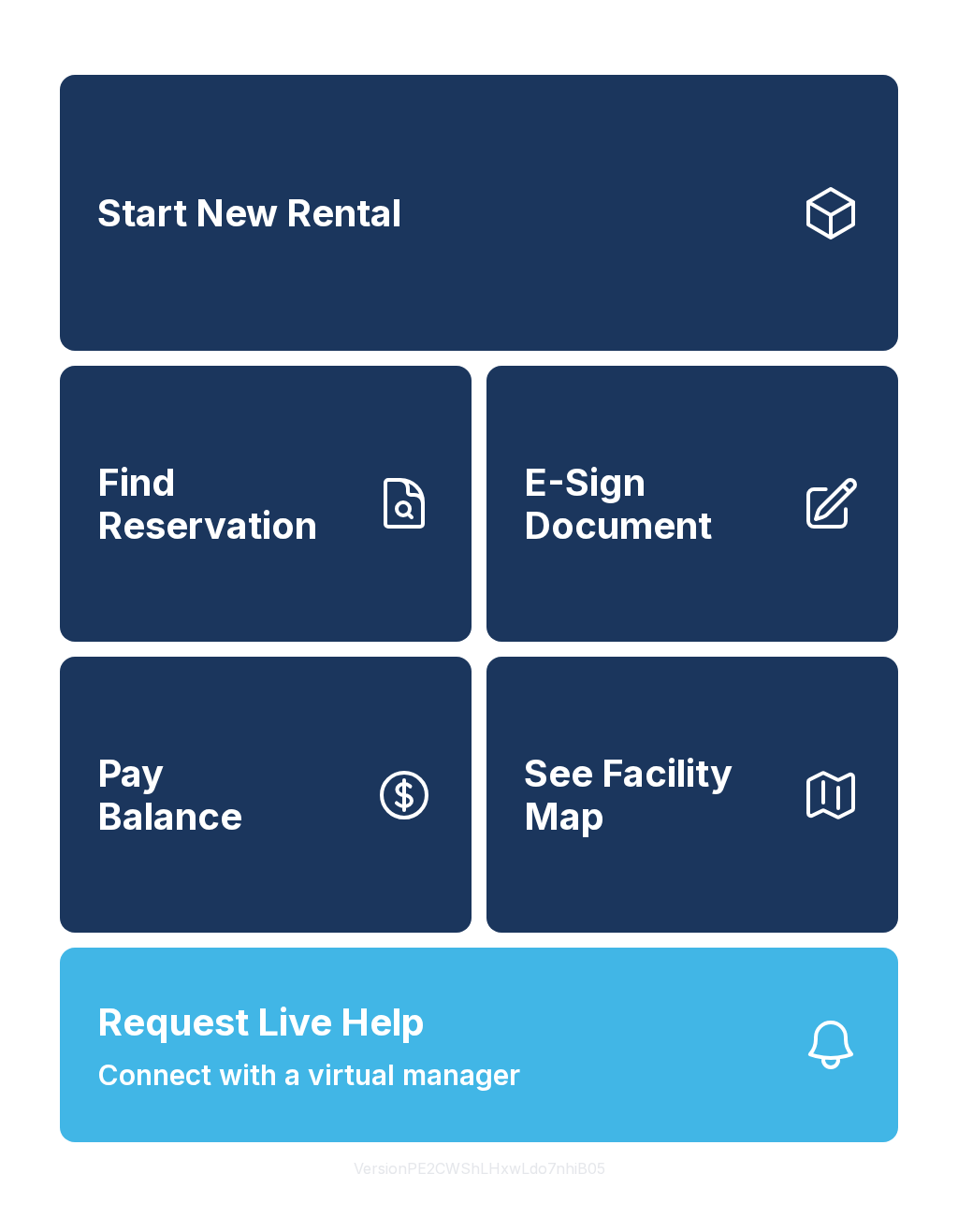
click at [531, 1194] on button "Version PE2CWShLHxwLdo7nhiB05" at bounding box center [479, 1167] width 282 height 53
click at [530, 1194] on button "Version PE2CWShLHxwLdo7nhiB05" at bounding box center [479, 1167] width 282 height 53
click at [522, 1194] on button "Version PE2CWShLHxwLdo7nhiB05" at bounding box center [479, 1167] width 282 height 53
click at [509, 1194] on button "Version PE2CWShLHxwLdo7nhiB05" at bounding box center [479, 1167] width 282 height 53
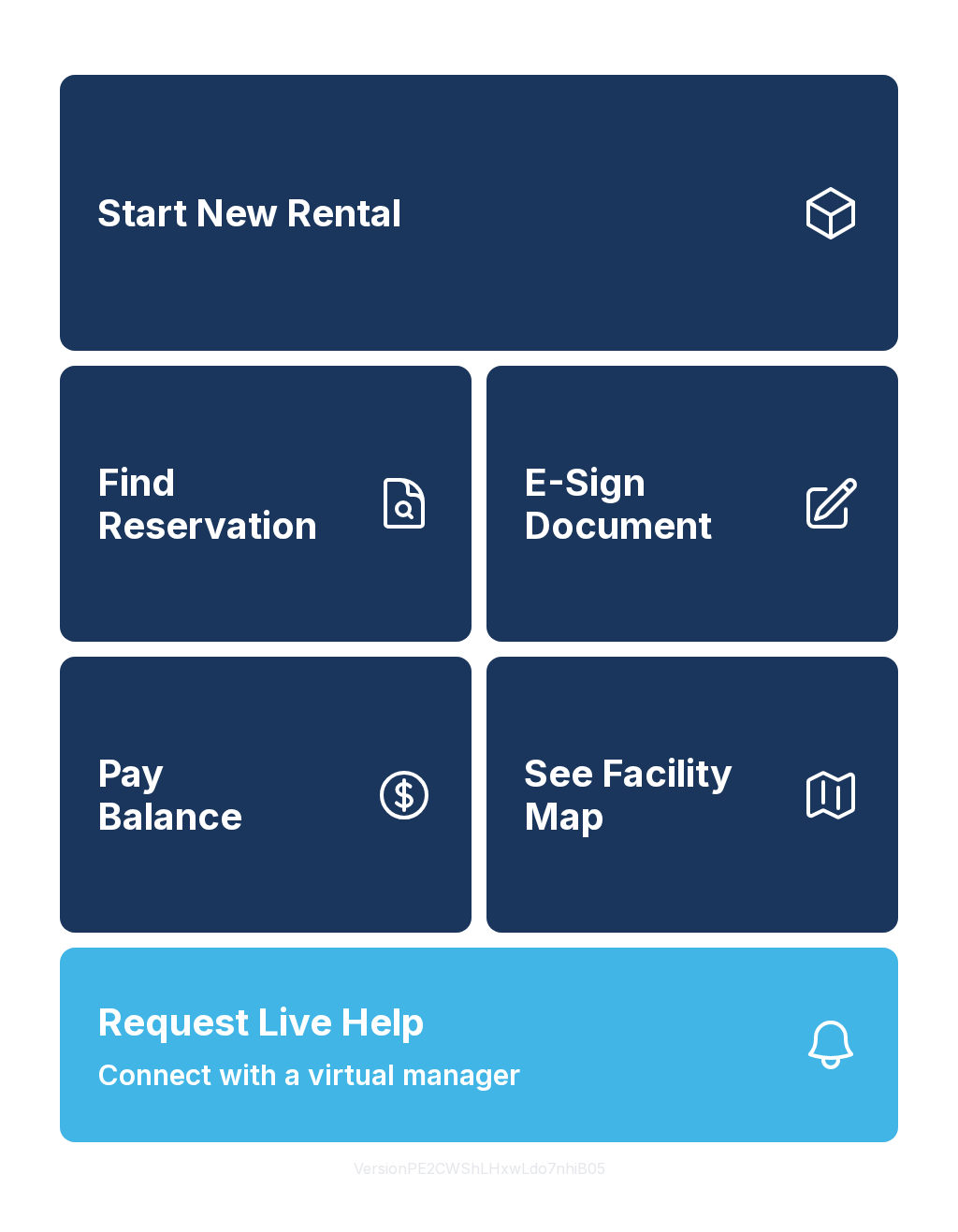
click at [509, 1194] on button "Version PE2CWShLHxwLdo7nhiB05" at bounding box center [479, 1167] width 282 height 53
click at [513, 1194] on button "Version PE2CWShLHxwLdo7nhiB05" at bounding box center [479, 1167] width 282 height 53
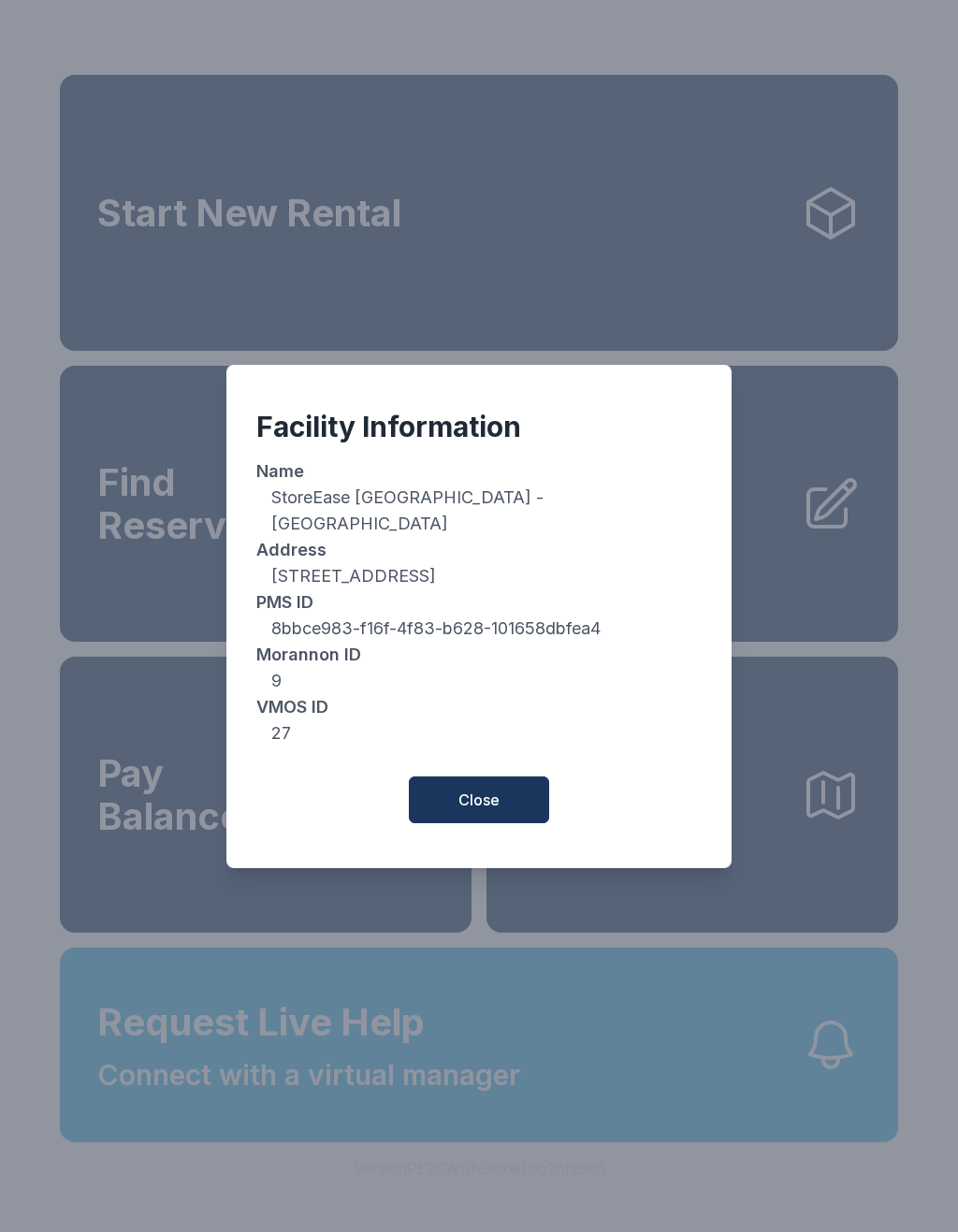
click at [487, 805] on span "Close" at bounding box center [479, 799] width 41 height 23
